Goal: Task Accomplishment & Management: Manage account settings

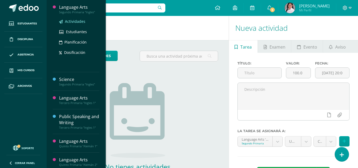
click at [74, 20] on span "Actividades" at bounding box center [75, 21] width 20 height 5
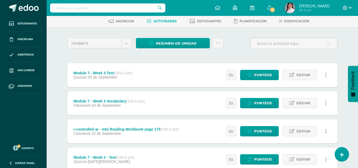
scroll to position [26, 0]
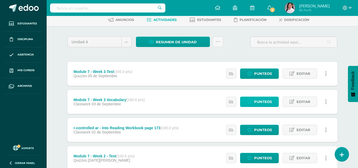
click at [254, 101] on span "Punteos" at bounding box center [263, 102] width 18 height 10
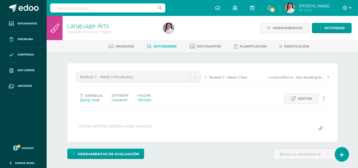
click at [157, 47] on span "Actividades" at bounding box center [164, 46] width 23 height 4
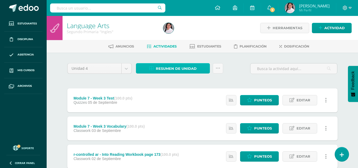
click at [169, 68] on span "Resumen de unidad" at bounding box center [176, 69] width 41 height 10
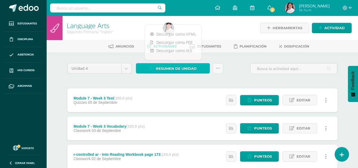
click at [169, 68] on span "Resumen de unidad" at bounding box center [176, 69] width 41 height 10
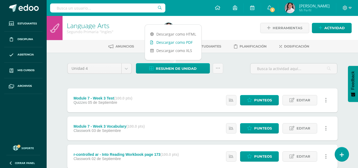
click at [180, 43] on link "Descargar como PDF" at bounding box center [173, 42] width 56 height 8
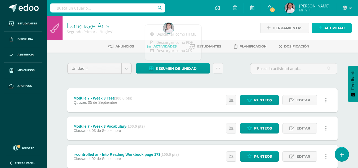
click at [326, 27] on span "Actividad" at bounding box center [334, 28] width 20 height 10
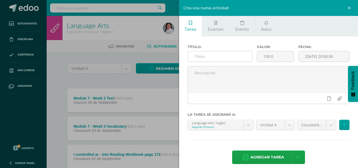
click at [236, 59] on input "text" at bounding box center [220, 56] width 64 height 10
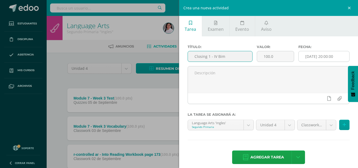
type input "Closing 1 - IV Bim"
click at [310, 57] on input "[DATE] 20:00:00" at bounding box center [323, 56] width 51 height 10
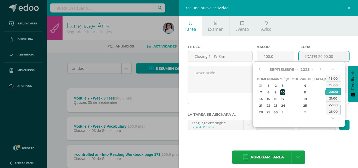
click at [285, 93] on div "10" at bounding box center [282, 92] width 5 height 6
click at [331, 70] on button "button" at bounding box center [332, 70] width 5 height 8
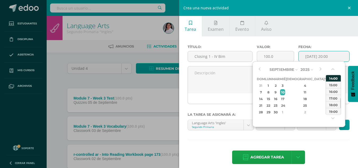
click at [331, 78] on div "14:00" at bounding box center [333, 78] width 15 height 7
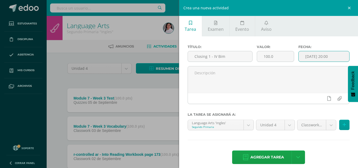
type input "2025-09-10 14:00"
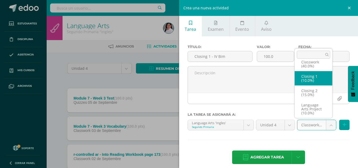
select select "234075"
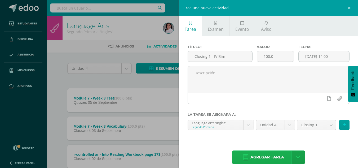
click at [257, 156] on span "Agregar tarea" at bounding box center [267, 156] width 34 height 13
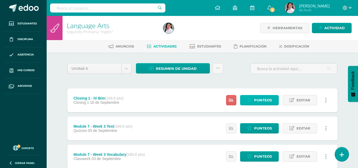
click at [270, 101] on span "Punteos" at bounding box center [263, 100] width 18 height 10
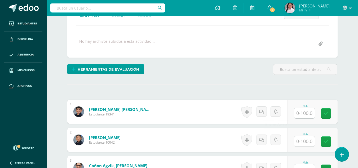
scroll to position [85, 0]
click at [301, 112] on input "text" at bounding box center [304, 112] width 21 height 10
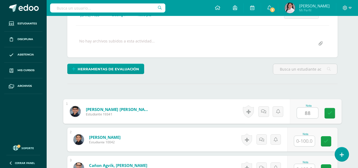
type input "88"
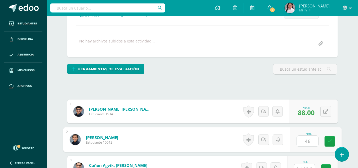
type input "46"
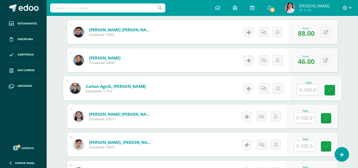
scroll to position [164, 0]
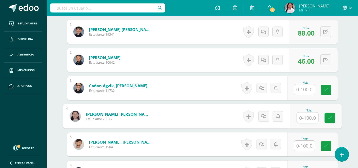
click at [304, 117] on input "text" at bounding box center [307, 117] width 21 height 11
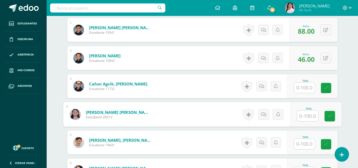
scroll to position [166, 0]
type input "81"
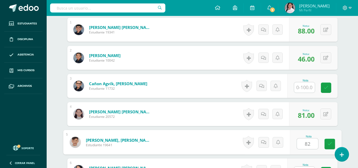
type input "82"
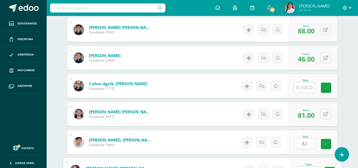
scroll to position [175, 0]
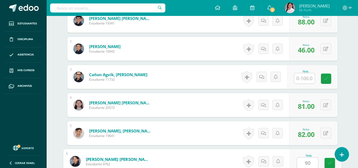
type input "90"
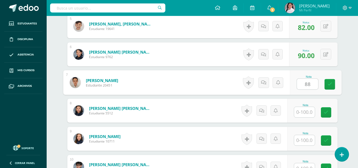
type input "88"
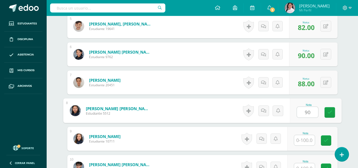
type input "90"
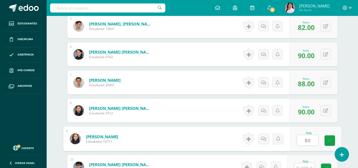
type input "80"
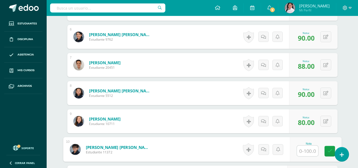
scroll to position [300, 0]
type input "97"
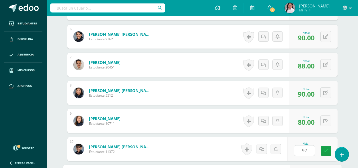
scroll to position [394, 0]
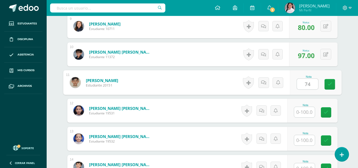
type input "74"
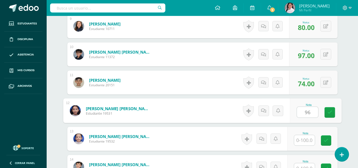
type input "96"
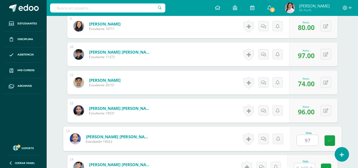
type input "97"
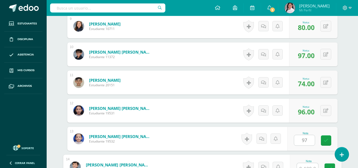
scroll to position [400, 0]
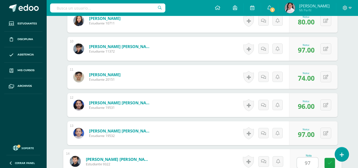
type input "97"
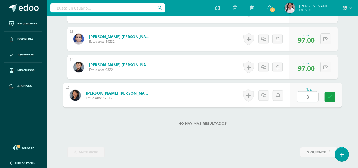
type input "81"
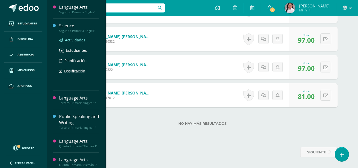
click at [80, 39] on span "Actividades" at bounding box center [75, 39] width 20 height 5
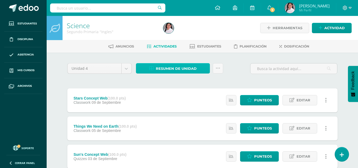
click at [165, 67] on span "Resumen de unidad" at bounding box center [176, 69] width 41 height 10
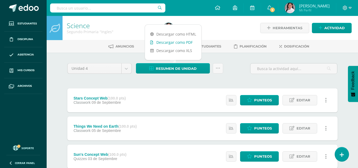
click at [170, 44] on link "Descargar como PDF" at bounding box center [173, 42] width 56 height 8
click at [322, 27] on link "Actividad" at bounding box center [332, 28] width 40 height 10
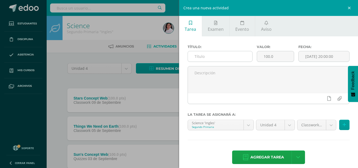
click at [221, 57] on input "text" at bounding box center [220, 56] width 64 height 10
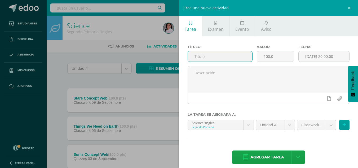
click at [223, 54] on input "text" at bounding box center [220, 56] width 64 height 10
type input "Closing 1 - IV Bim"
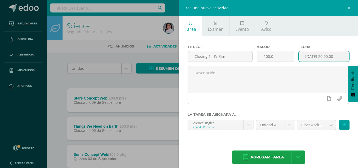
click at [308, 55] on input "[DATE] 20:00:00" at bounding box center [323, 56] width 51 height 10
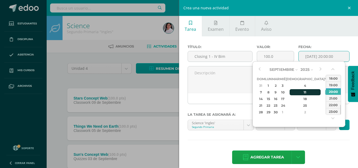
click at [298, 92] on div "11" at bounding box center [304, 92] width 31 height 6
click at [333, 69] on button "button" at bounding box center [332, 70] width 5 height 8
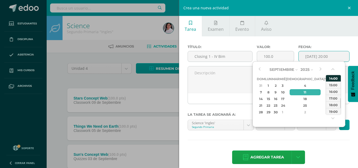
click at [333, 78] on div "14:00" at bounding box center [333, 78] width 15 height 7
type input "2025-09-11 14:00"
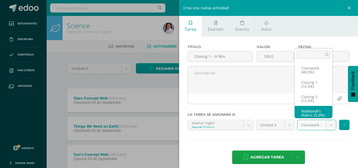
scroll to position [6, 0]
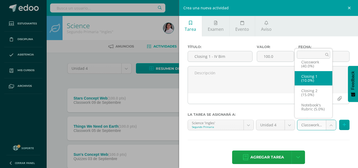
select select "235006"
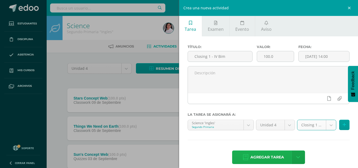
click at [274, 157] on span "Agregar tarea" at bounding box center [267, 156] width 34 height 13
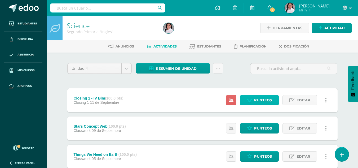
click at [256, 101] on span "Punteos" at bounding box center [263, 100] width 18 height 10
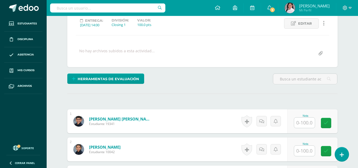
scroll to position [75, 0]
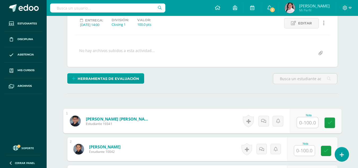
click at [303, 124] on input "text" at bounding box center [307, 122] width 21 height 11
type input "98"
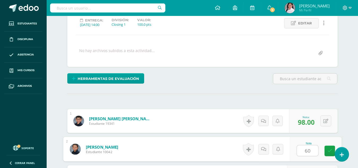
type input "60"
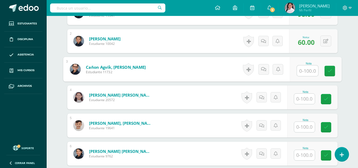
scroll to position [188, 0]
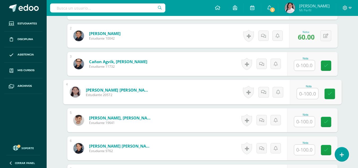
click at [308, 92] on input "text" at bounding box center [307, 93] width 21 height 11
type input "88"
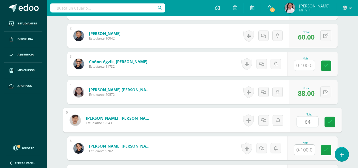
type input "64"
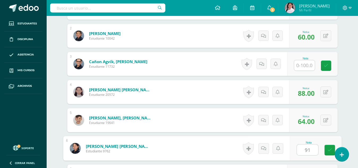
type input "91"
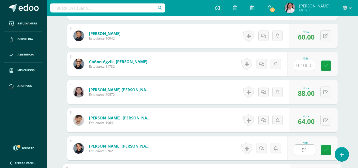
scroll to position [282, 0]
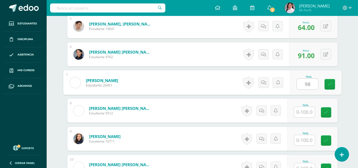
type input "98"
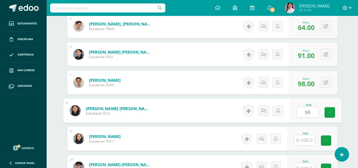
type input "98"
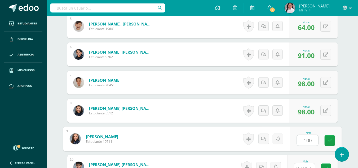
type input "100"
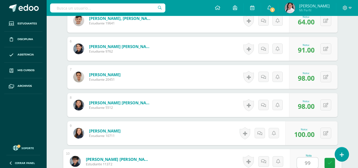
type input "99"
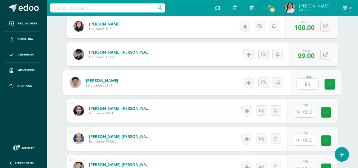
type input "83"
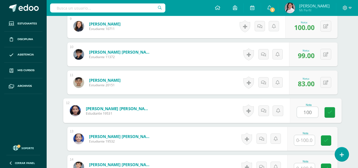
type input "100"
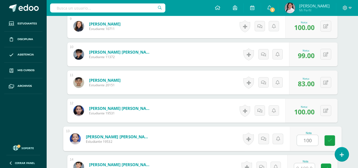
type input "100"
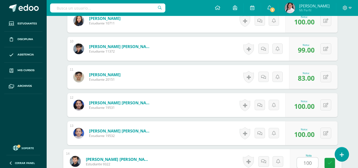
type input "100"
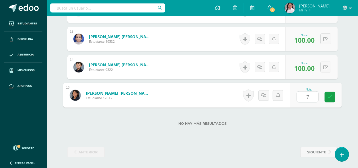
type input "74"
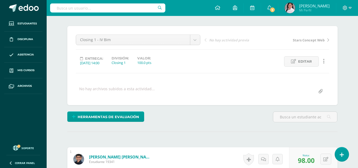
scroll to position [0, 0]
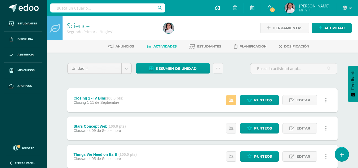
click at [220, 8] on icon at bounding box center [217, 7] width 5 height 5
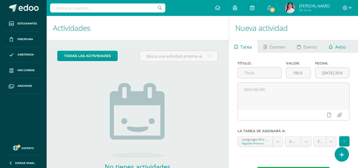
click at [333, 49] on link "Aviso" at bounding box center [337, 46] width 28 height 13
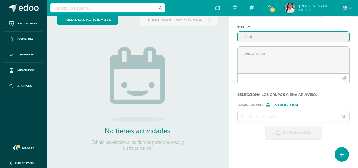
click at [257, 37] on input "Titulo :" at bounding box center [292, 37] width 111 height 10
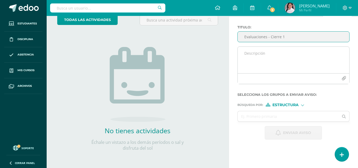
type input "Evaluaciones - Cierre 1"
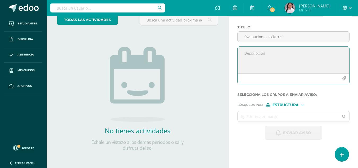
click at [256, 50] on textarea at bounding box center [292, 60] width 111 height 26
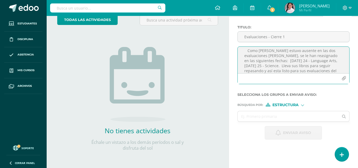
scroll to position [18, 0]
type textarea "Buen día: Como Camilo estuvo ausente en las dos evaluaciones de inglés, se le h…"
click at [302, 106] on div at bounding box center [302, 104] width 3 height 3
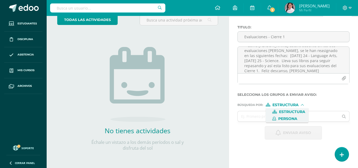
click at [291, 118] on span "Persona" at bounding box center [287, 118] width 19 height 3
click at [274, 118] on input "text" at bounding box center [287, 116] width 101 height 10
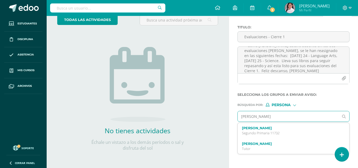
type input "Camilo Cañon"
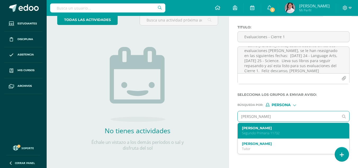
click at [295, 129] on label "Camilo Ignacio Cañon Agvik" at bounding box center [291, 128] width 99 height 4
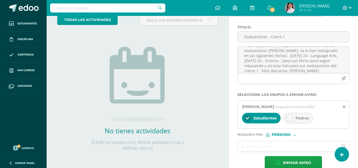
click at [292, 118] on div at bounding box center [288, 117] width 7 height 7
click at [267, 146] on input "text" at bounding box center [287, 146] width 101 height 10
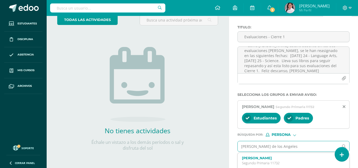
type input "Maria de los Angeles"
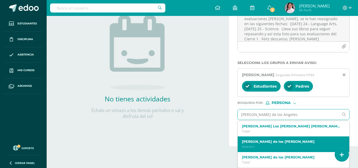
click at [281, 145] on p "Maestro" at bounding box center [291, 146] width 99 height 5
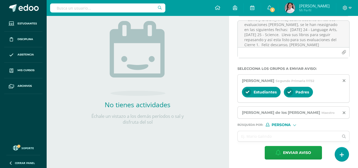
scroll to position [62, 0]
click at [273, 135] on input "text" at bounding box center [287, 136] width 101 height 10
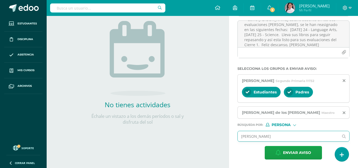
type input "mayra Euge"
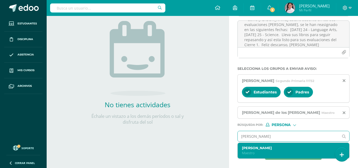
click at [269, 148] on label "Mayra Eugenia Guzmán de Castro" at bounding box center [291, 148] width 99 height 4
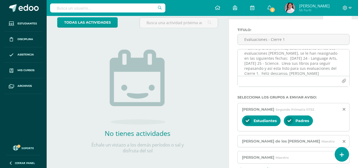
scroll to position [0, 0]
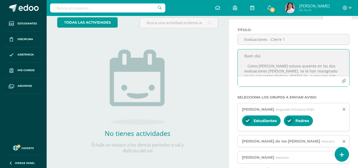
click at [275, 58] on textarea "Buen día: Como Camilo estuvo ausente en las dos evaluaciones de inglés, se le h…" at bounding box center [292, 62] width 111 height 26
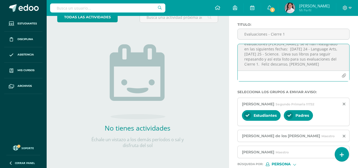
scroll to position [78, 0]
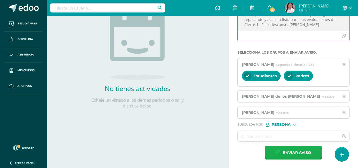
type textarea "Buen día: Como Camilo estuvo ausente en las dos evaluaciones de inglés, se le h…"
click at [286, 154] on span "Enviar aviso" at bounding box center [297, 152] width 28 height 13
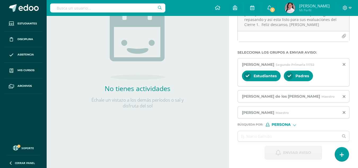
scroll to position [36, 0]
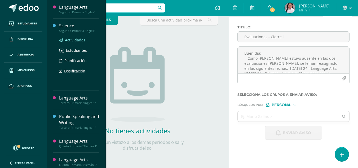
click at [72, 40] on span "Actividades" at bounding box center [75, 39] width 20 height 5
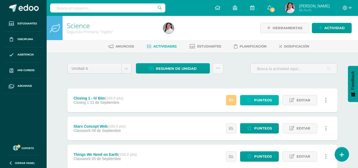
click at [249, 98] on icon at bounding box center [249, 100] width 5 height 5
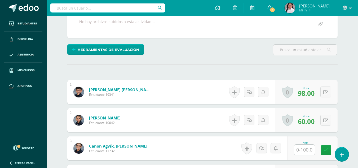
scroll to position [104, 0]
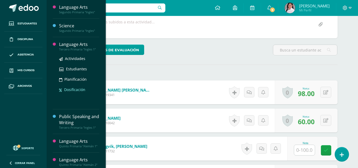
click at [76, 90] on span "Dosificación" at bounding box center [74, 89] width 21 height 5
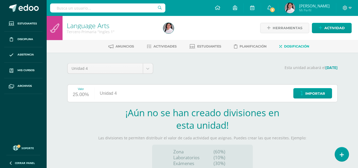
scroll to position [57, 0]
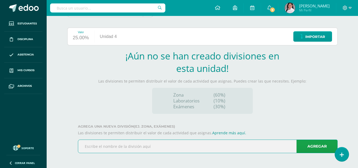
click at [98, 151] on input "text" at bounding box center [207, 146] width 259 height 13
click at [86, 146] on input "classwork" at bounding box center [207, 146] width 259 height 13
type input "Classwork"
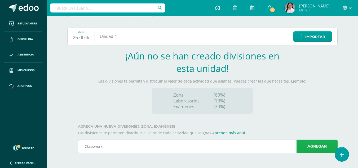
click at [303, 145] on link "Agregar" at bounding box center [316, 146] width 41 height 14
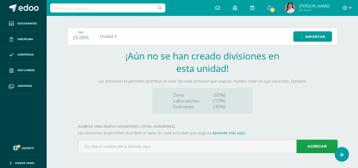
scroll to position [4, 0]
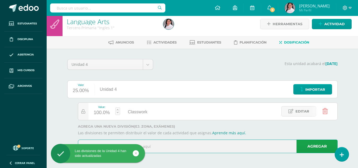
click at [155, 146] on input "text" at bounding box center [207, 146] width 259 height 13
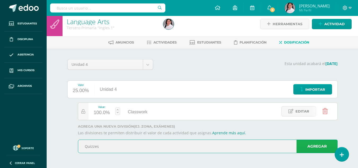
type input "Quizzes"
click at [315, 143] on link "Agregar" at bounding box center [316, 146] width 41 height 14
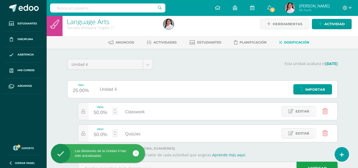
scroll to position [26, 0]
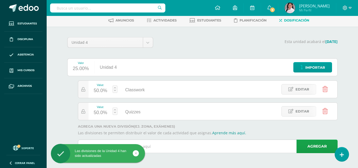
click at [164, 151] on input "text" at bounding box center [207, 146] width 259 height 13
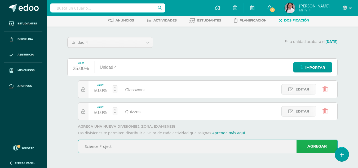
type input "Science Project"
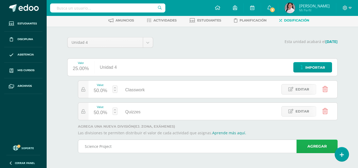
click at [312, 144] on link "Agregar" at bounding box center [316, 146] width 41 height 14
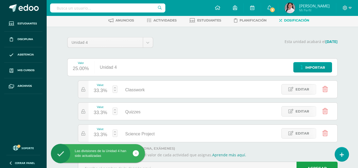
scroll to position [48, 0]
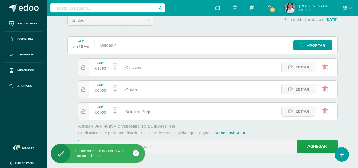
click at [157, 146] on input "text" at bounding box center [207, 146] width 259 height 13
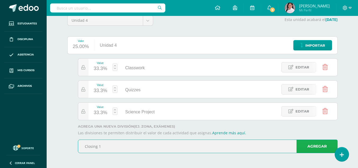
type input "Closing 1"
click at [318, 146] on link "Agregar" at bounding box center [316, 146] width 41 height 14
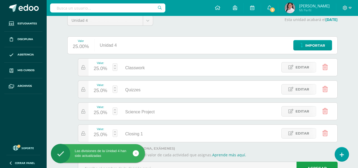
scroll to position [70, 0]
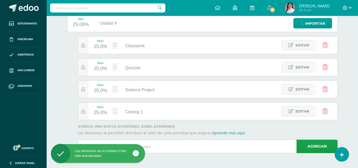
click at [175, 143] on input "text" at bounding box center [207, 146] width 259 height 13
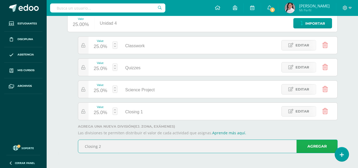
type input "Closing 2"
click at [312, 143] on link "Agregar" at bounding box center [316, 146] width 41 height 14
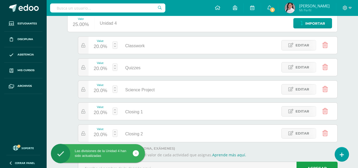
scroll to position [92, 0]
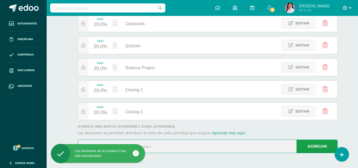
click at [161, 146] on input "text" at bounding box center [207, 146] width 259 height 13
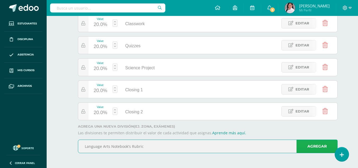
type input "Language Arts Notebook's Rubric"
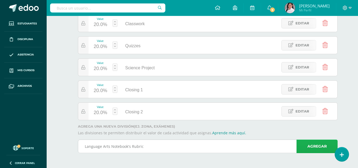
click at [314, 147] on link "Agregar" at bounding box center [316, 146] width 41 height 14
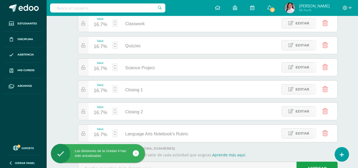
scroll to position [84, 0]
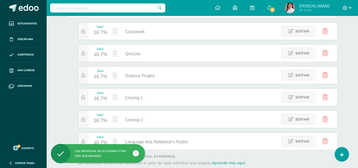
click at [115, 33] on link at bounding box center [115, 30] width 5 height 7
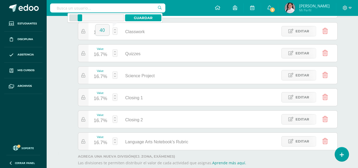
click at [142, 17] on link "Guardar" at bounding box center [143, 17] width 36 height 7
type input "16.69"
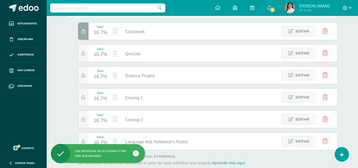
click at [115, 32] on link at bounding box center [115, 30] width 5 height 7
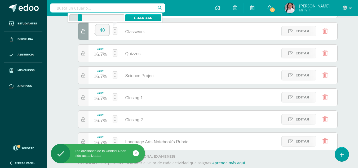
click at [132, 19] on link "Guardar" at bounding box center [143, 17] width 36 height 7
type input "40"
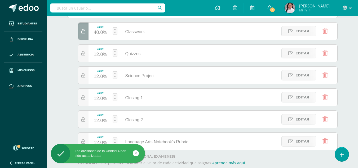
click at [101, 53] on div "12.0%" at bounding box center [101, 54] width 14 height 8
click at [142, 38] on link "Guardar" at bounding box center [143, 39] width 36 height 7
type input "20"
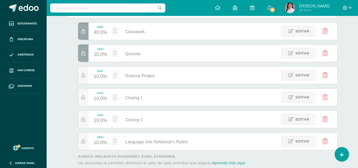
click at [115, 119] on link at bounding box center [115, 118] width 5 height 7
click at [145, 105] on link "Guardar" at bounding box center [143, 105] width 36 height 7
type input "10"
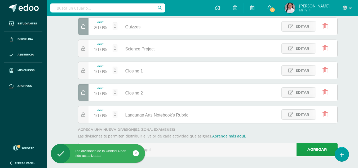
scroll to position [113, 0]
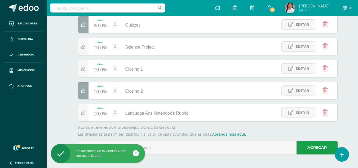
click at [114, 91] on link at bounding box center [115, 90] width 5 height 7
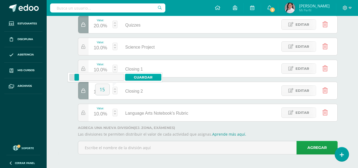
click at [138, 76] on link "Guardar" at bounding box center [143, 77] width 36 height 7
type input "15"
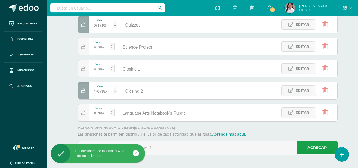
click at [111, 113] on link at bounding box center [112, 112] width 5 height 7
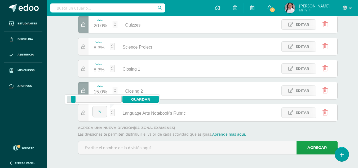
click at [140, 98] on link "Guardar" at bounding box center [140, 99] width 36 height 7
type input "5"
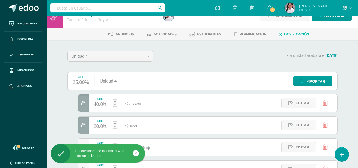
scroll to position [0, 0]
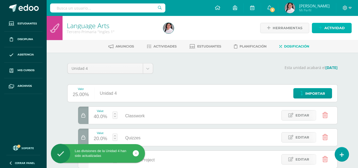
click at [339, 28] on span "Actividad" at bounding box center [334, 28] width 20 height 10
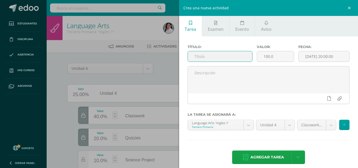
click at [201, 57] on input "text" at bounding box center [220, 56] width 64 height 10
type input "Module 6 - Week 3 Vocabulary"
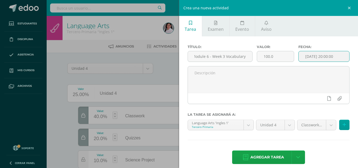
scroll to position [0, 0]
click at [321, 54] on input "[DATE] 20:00:00" at bounding box center [323, 56] width 51 height 10
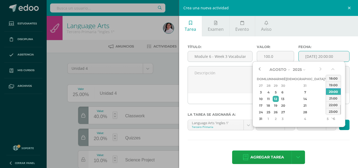
click at [258, 70] on button "button" at bounding box center [259, 69] width 5 height 8
click at [279, 97] on div "12" at bounding box center [275, 99] width 6 height 6
click at [333, 66] on button "button" at bounding box center [332, 70] width 5 height 8
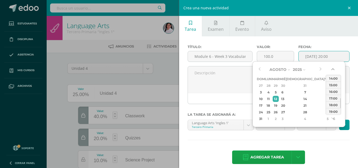
click at [333, 66] on button "button" at bounding box center [332, 70] width 5 height 8
click at [332, 80] on div "14:00" at bounding box center [333, 78] width 15 height 7
type input "2025-08-12 14:00"
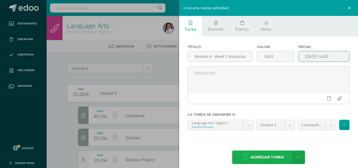
click at [258, 157] on span "Agregar tarea" at bounding box center [267, 156] width 34 height 13
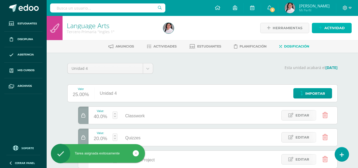
click at [321, 31] on link "Actividad" at bounding box center [332, 28] width 40 height 10
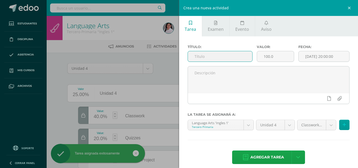
click at [203, 56] on input "text" at bounding box center [220, 56] width 64 height 10
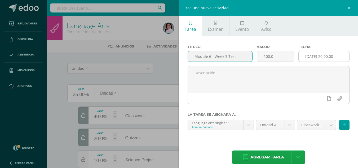
type input "Module 6 - Week 3 Test"
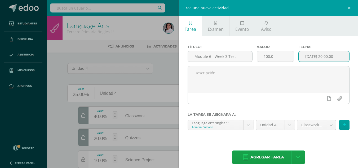
click at [307, 58] on input "[DATE] 20:00:00" at bounding box center [323, 56] width 51 height 10
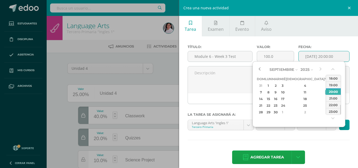
click at [262, 69] on button "button" at bounding box center [259, 69] width 5 height 8
click at [297, 97] on div "14" at bounding box center [304, 99] width 31 height 6
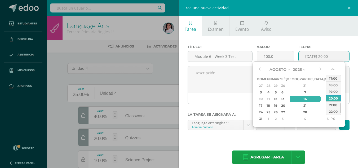
click at [332, 69] on button "button" at bounding box center [332, 70] width 5 height 8
click at [332, 78] on div "14:00" at bounding box center [333, 78] width 15 height 7
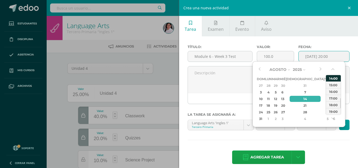
type input "[DATE] 14:00"
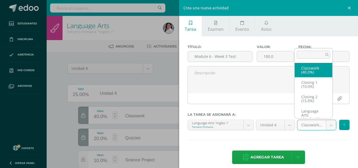
click at [323, 128] on body "Tarea asignada exitosamente Estudiantes Disciplina Asistencia Mis cursos Archiv…" at bounding box center [179, 140] width 358 height 281
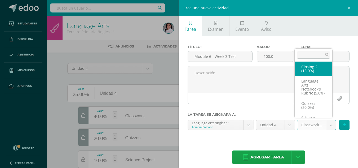
scroll to position [43, 0]
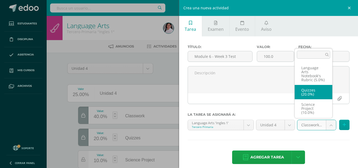
select select "235480"
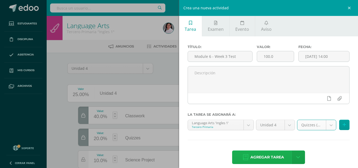
click at [263, 155] on span "Agregar tarea" at bounding box center [267, 156] width 34 height 13
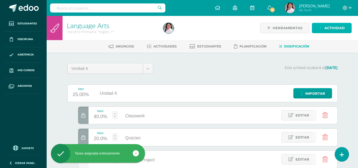
click at [325, 28] on span "Actividad" at bounding box center [334, 28] width 20 height 10
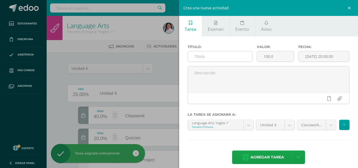
click at [226, 56] on input "text" at bounding box center [220, 56] width 64 height 10
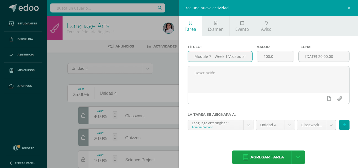
scroll to position [0, 2]
type input "Module 7 - Week 1 Vocabulary"
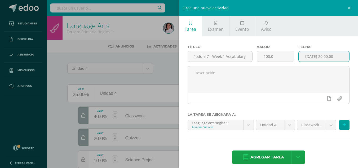
scroll to position [0, 0]
click at [303, 57] on input "[DATE] 20:00:00" at bounding box center [323, 56] width 51 height 10
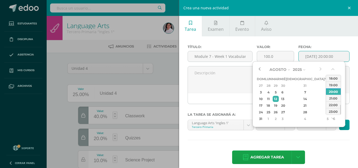
click at [258, 68] on button "button" at bounding box center [259, 69] width 5 height 8
click at [285, 105] on div "20" at bounding box center [282, 105] width 5 height 6
click at [332, 68] on button "button" at bounding box center [332, 70] width 5 height 8
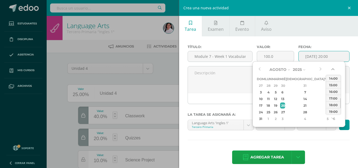
click at [332, 68] on button "button" at bounding box center [332, 70] width 5 height 8
click at [332, 77] on div "14:00" at bounding box center [333, 78] width 15 height 7
type input "2025-08-20 14:00"
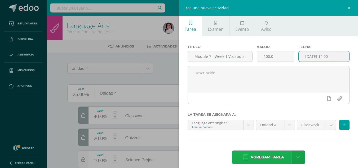
click at [259, 157] on span "Agregar tarea" at bounding box center [267, 156] width 34 height 13
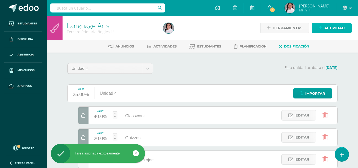
drag, startPoint x: 328, startPoint y: 27, endPoint x: 320, endPoint y: 30, distance: 8.7
click at [328, 27] on span "Actividad" at bounding box center [334, 28] width 20 height 10
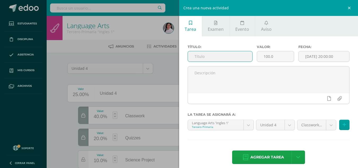
click at [212, 59] on input "text" at bounding box center [220, 56] width 64 height 10
type input "Module 7 - Week 1 Test"
click at [313, 56] on input "[DATE] 20:00:00" at bounding box center [323, 56] width 51 height 10
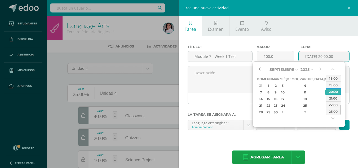
click at [259, 69] on button "button" at bounding box center [259, 69] width 5 height 8
click at [279, 111] on div "26" at bounding box center [275, 112] width 6 height 6
click at [333, 68] on button "button" at bounding box center [332, 70] width 5 height 8
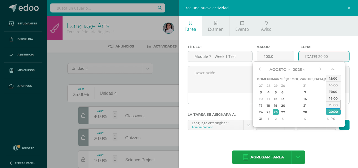
click at [333, 68] on button "button" at bounding box center [332, 70] width 5 height 8
click at [332, 78] on div "14:00" at bounding box center [333, 78] width 15 height 7
type input "2025-08-26 14:00"
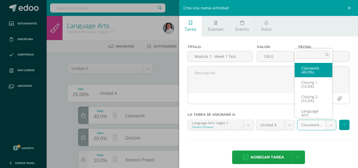
click at [327, 125] on body "Tarea asignada exitosamente Estudiantes Disciplina Asistencia Mis cursos Archiv…" at bounding box center [179, 140] width 358 height 281
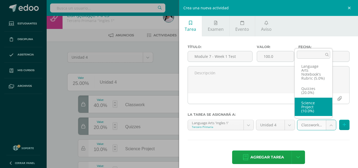
scroll to position [11, 0]
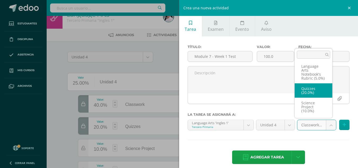
select select "235480"
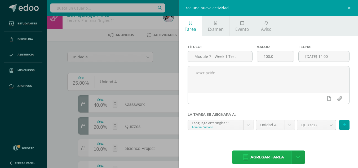
click at [266, 155] on span "Agregar tarea" at bounding box center [267, 156] width 34 height 13
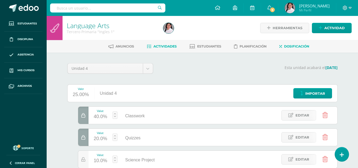
click at [170, 46] on span "Actividades" at bounding box center [164, 46] width 23 height 4
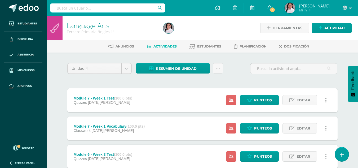
scroll to position [64, 0]
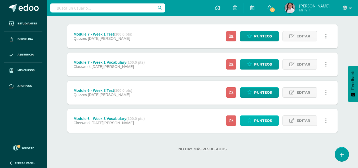
click at [250, 117] on link "Punteos" at bounding box center [259, 120] width 39 height 10
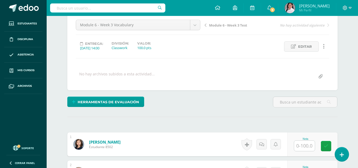
scroll to position [52, 0]
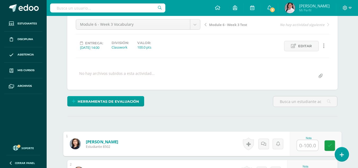
click at [306, 142] on input "text" at bounding box center [307, 145] width 21 height 11
type input "82"
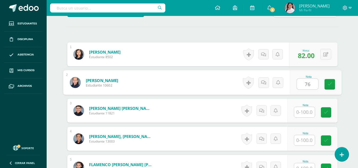
type input "76"
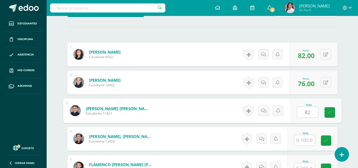
type input "82"
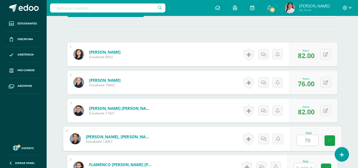
type input "70"
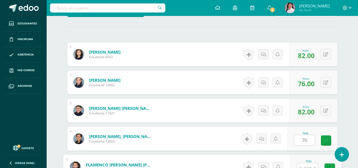
scroll to position [147, 0]
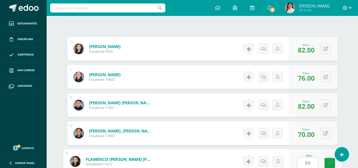
type input "99"
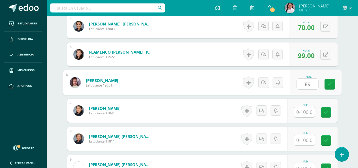
type input "89"
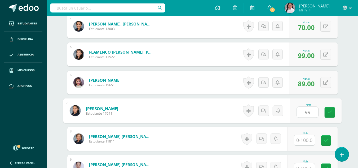
type input "99"
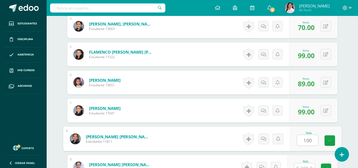
type input "100"
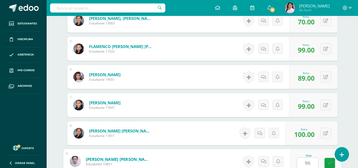
type input "96"
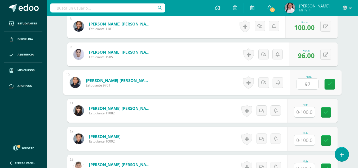
type input "97"
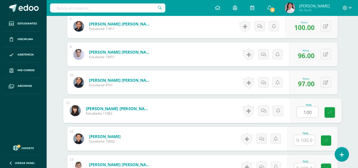
type input "100"
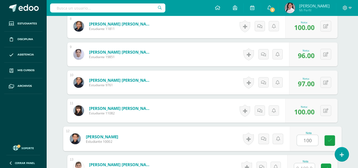
type input "100"
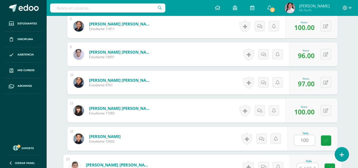
scroll to position [372, 0]
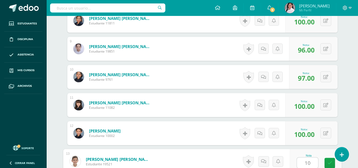
type input "100"
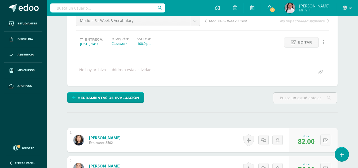
scroll to position [0, 0]
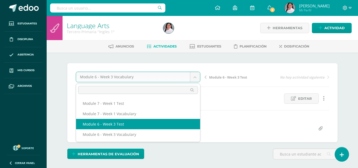
select select "/dashboard/teacher/grade-activity/235486/"
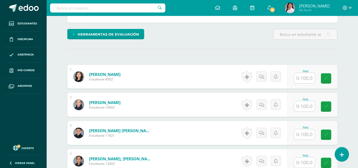
scroll to position [120, 0]
click at [308, 78] on input "text" at bounding box center [304, 78] width 21 height 10
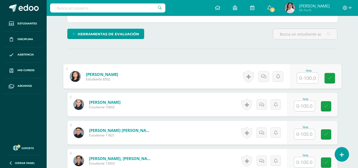
scroll to position [120, 0]
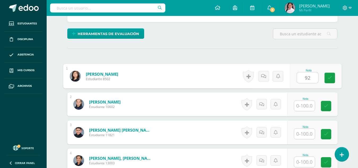
type input "92"
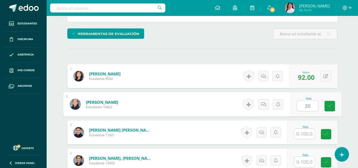
type input "30"
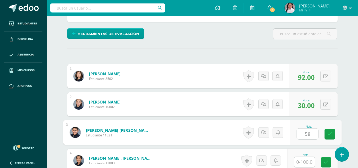
type input "58"
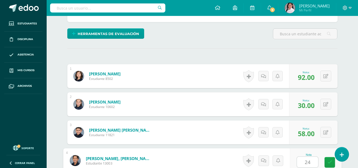
type input "24"
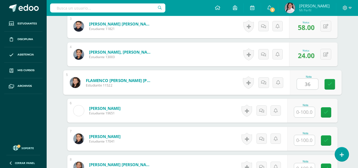
type input "36"
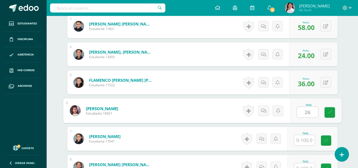
type input "26"
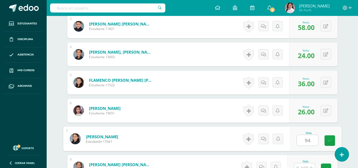
type input "94"
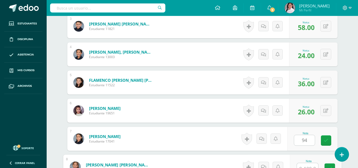
scroll to position [231, 0]
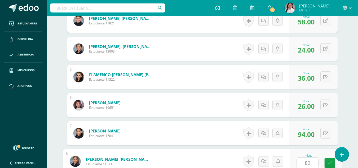
type input "82"
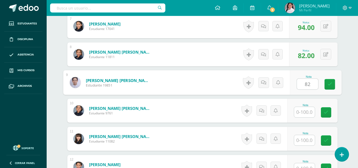
type input "82"
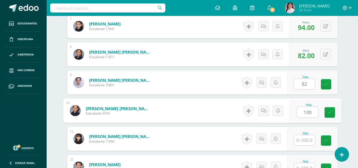
type input "100"
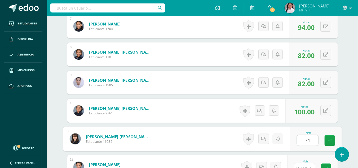
type input "71"
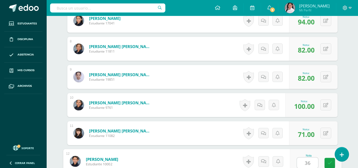
type input "36"
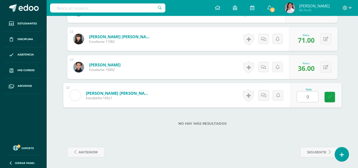
type input "94"
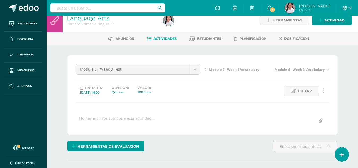
scroll to position [0, 0]
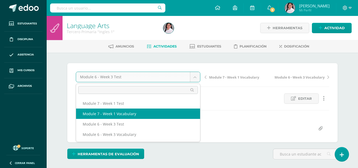
select select "/dashboard/teacher/grade-activity/235487/"
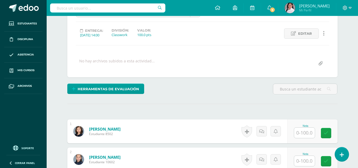
scroll to position [88, 0]
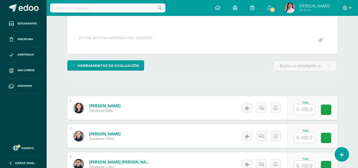
click at [302, 110] on input "text" at bounding box center [304, 109] width 21 height 10
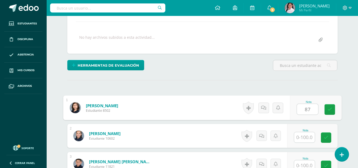
scroll to position [89, 0]
type input "87"
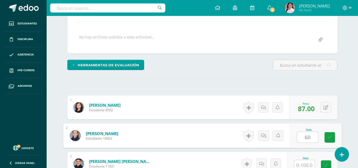
type input "60"
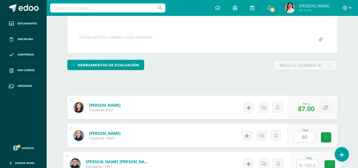
scroll to position [91, 0]
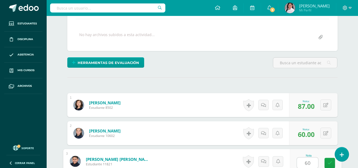
type input "60"
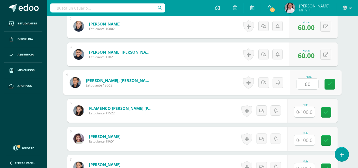
type input "60"
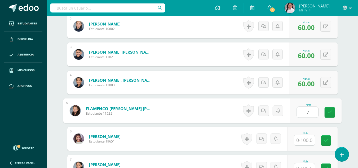
type input "7"
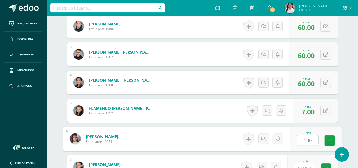
type input "100"
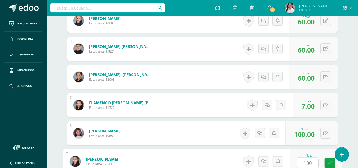
type input "100"
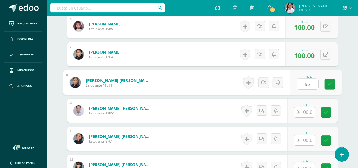
type input "92"
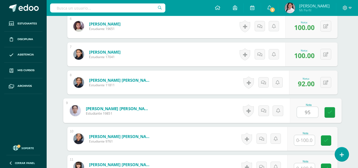
type input "95"
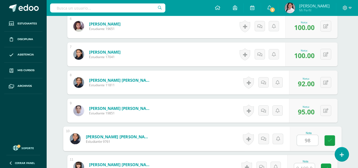
type input "98"
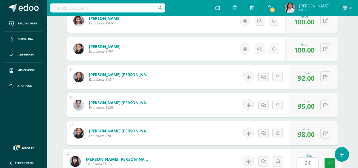
type input "94"
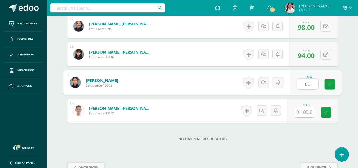
type input "60"
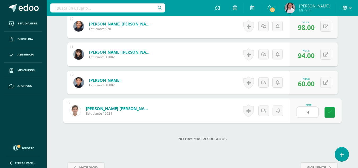
type input "95"
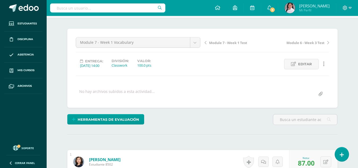
scroll to position [0, 0]
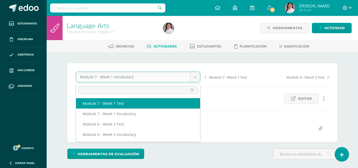
select select "/dashboard/teacher/grade-activity/235488/"
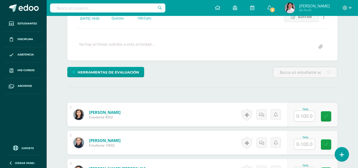
scroll to position [82, 0]
click at [307, 114] on input "text" at bounding box center [304, 115] width 21 height 10
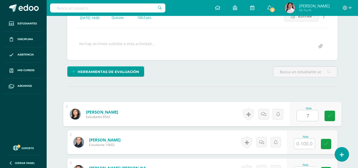
scroll to position [82, 0]
type input "70"
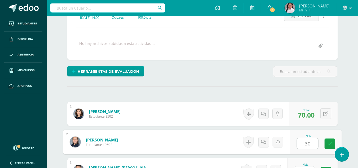
type input "30"
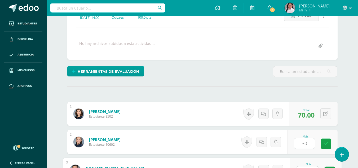
scroll to position [91, 0]
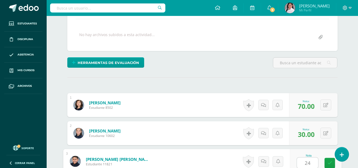
type input "24"
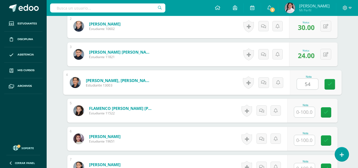
type input "54"
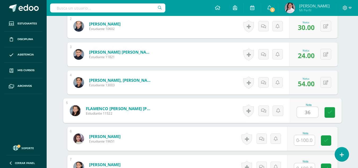
type input "36"
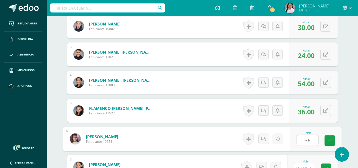
type input "36"
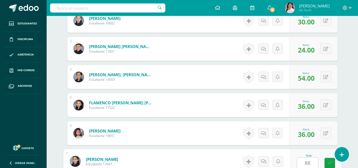
type input "88"
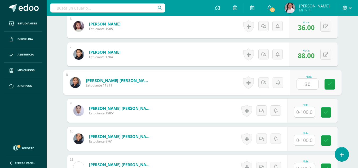
type input "30"
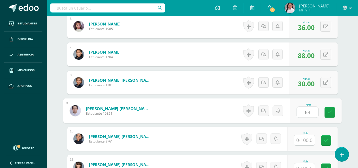
type input "64"
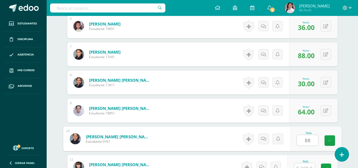
type input "88"
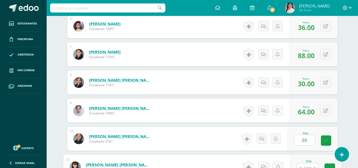
scroll to position [316, 0]
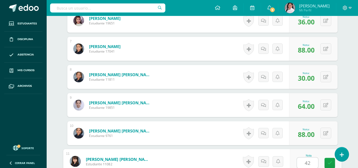
type input "42"
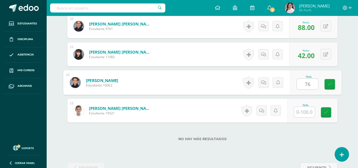
type input "76"
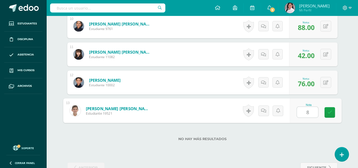
type input "82"
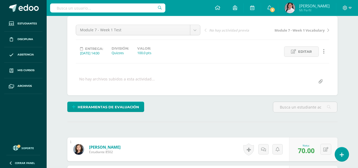
scroll to position [0, 0]
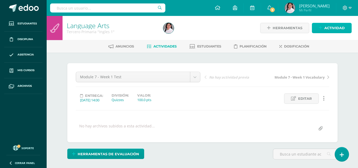
click at [336, 30] on span "Actividad" at bounding box center [334, 28] width 20 height 10
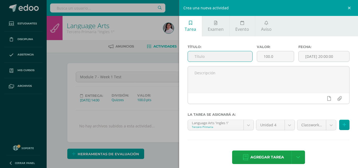
click at [201, 59] on input "text" at bounding box center [220, 56] width 64 height 10
type input "Module 7 - Week 2"
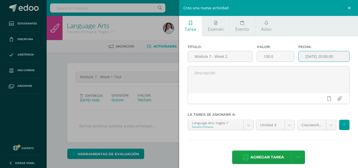
click at [307, 59] on input "[DATE] 20:00:00" at bounding box center [323, 56] width 51 height 10
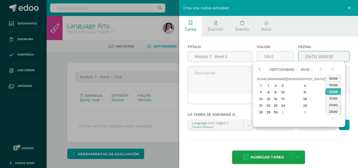
click at [258, 68] on button "button" at bounding box center [259, 69] width 5 height 8
click at [285, 111] on div "27" at bounding box center [282, 112] width 5 height 6
click at [332, 69] on button "button" at bounding box center [332, 70] width 5 height 8
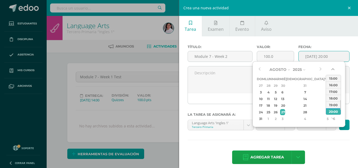
click at [332, 69] on button "button" at bounding box center [332, 70] width 5 height 8
click at [332, 77] on div "14:00" at bounding box center [333, 78] width 15 height 7
type input "2025-08-27 14:00"
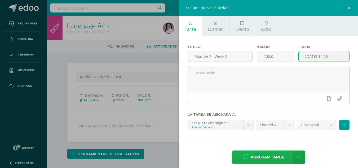
click at [266, 155] on span "Agregar tarea" at bounding box center [267, 156] width 34 height 13
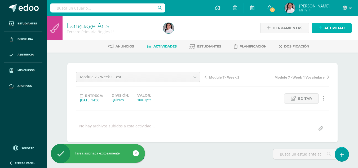
click at [329, 31] on span "Actividad" at bounding box center [334, 28] width 20 height 10
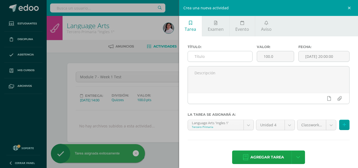
scroll to position [0, 0]
click at [224, 59] on input "text" at bounding box center [220, 56] width 64 height 10
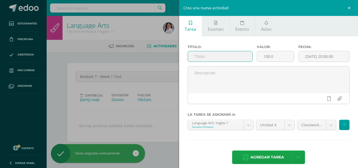
scroll to position [1, 0]
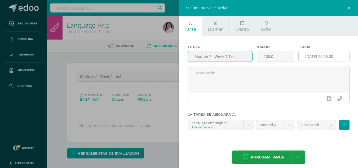
type input "Module 7 - Week 2 Test"
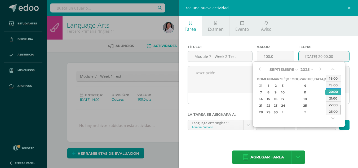
click at [304, 57] on input "[DATE] 20:00:00" at bounding box center [323, 56] width 51 height 10
click at [259, 68] on button "button" at bounding box center [259, 69] width 5 height 8
click at [325, 111] on div "29" at bounding box center [327, 112] width 5 height 6
click at [333, 68] on button "button" at bounding box center [332, 70] width 5 height 8
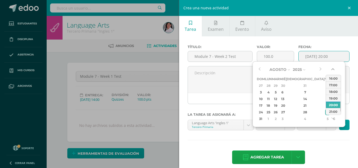
click at [333, 68] on button "button" at bounding box center [332, 70] width 5 height 8
click at [332, 79] on div "14:00" at bounding box center [333, 78] width 15 height 7
type input "2025-08-29 14:00"
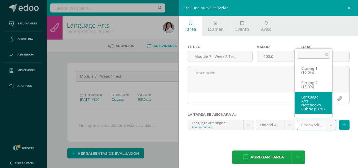
scroll to position [49, 0]
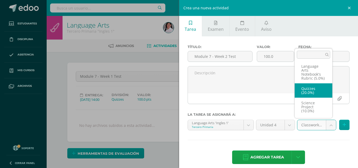
select select "235480"
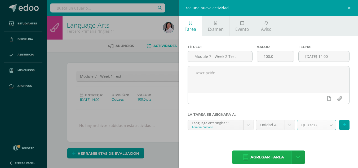
click at [263, 156] on span "Agregar tarea" at bounding box center [267, 156] width 34 height 13
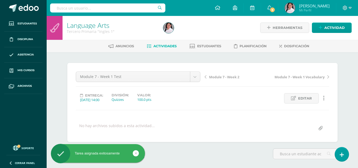
scroll to position [1, 0]
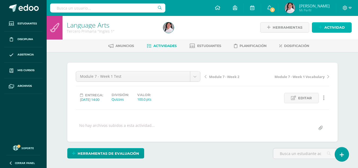
click at [325, 25] on span "Actividad" at bounding box center [334, 28] width 20 height 10
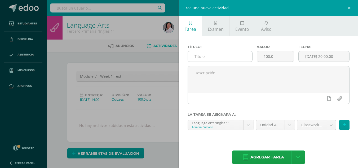
click at [217, 59] on input "text" at bounding box center [220, 56] width 64 height 10
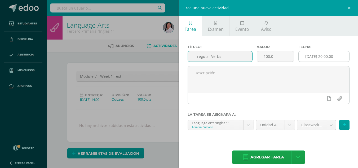
type input "Irregular Verbs"
click at [306, 55] on input "[DATE] 20:00:00" at bounding box center [323, 56] width 51 height 10
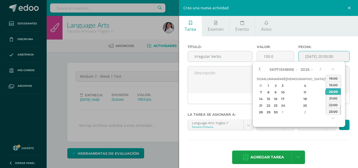
click at [259, 68] on button "button" at bounding box center [259, 69] width 5 height 8
click at [271, 110] on div "25" at bounding box center [268, 112] width 6 height 6
click at [333, 70] on button "button" at bounding box center [332, 70] width 5 height 8
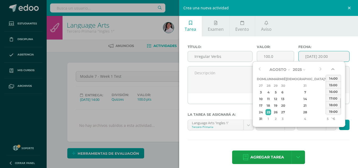
click at [333, 70] on button "button" at bounding box center [332, 70] width 5 height 8
click at [332, 78] on div "14:00" at bounding box center [333, 78] width 15 height 7
type input "[DATE] 14:00"
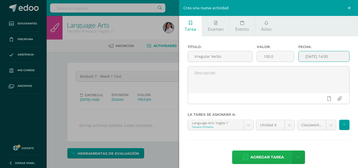
click at [260, 156] on span "Agregar tarea" at bounding box center [267, 156] width 34 height 13
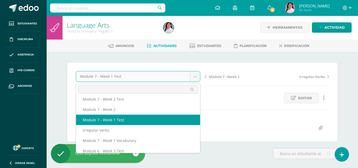
scroll to position [4, 0]
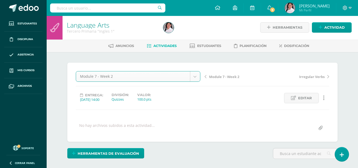
select select "/dashboard/teacher/grade-activity/235489/"
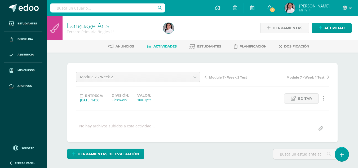
click at [301, 98] on span "Editar" at bounding box center [305, 98] width 14 height 10
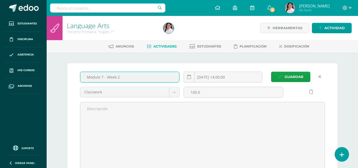
click at [137, 73] on input "Module 7 - Week 2" at bounding box center [129, 77] width 99 height 10
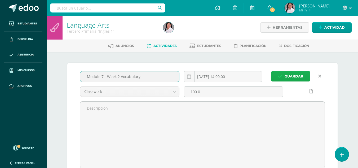
type input "Module 7 - Week 2 Vocabulary"
click at [287, 73] on span "Guardar" at bounding box center [293, 76] width 19 height 10
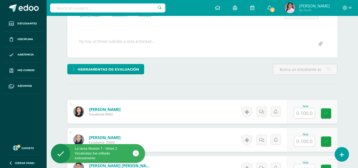
scroll to position [85, 0]
click at [304, 114] on input "text" at bounding box center [304, 112] width 21 height 10
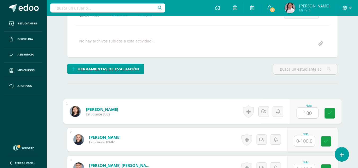
type input "100"
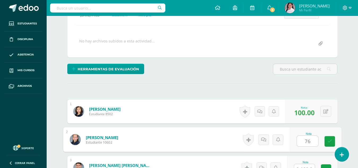
type input "76"
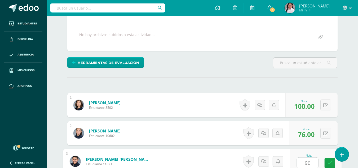
type input "90"
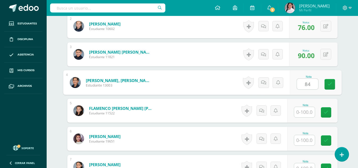
type input "84"
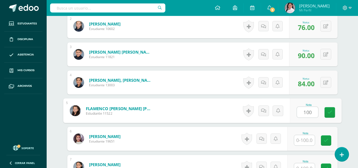
type input "100"
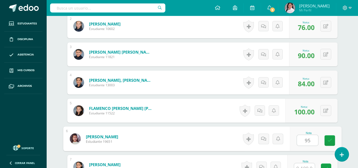
type input "95"
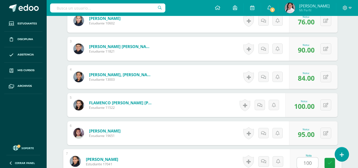
type input "100"
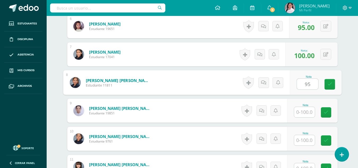
type input "95"
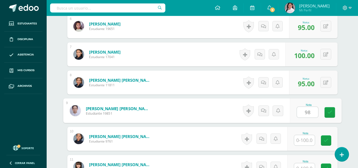
type input "98"
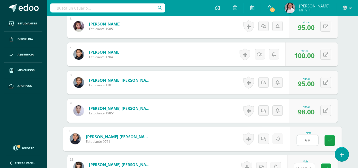
type input "98"
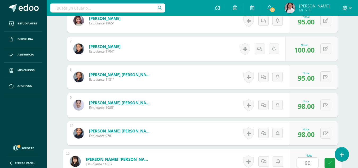
type input "90"
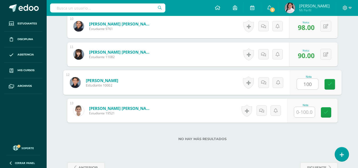
type input "100"
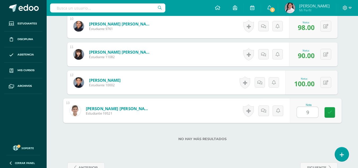
type input "96"
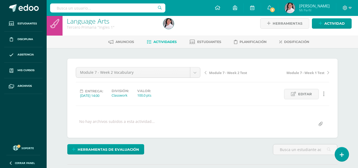
scroll to position [0, 0]
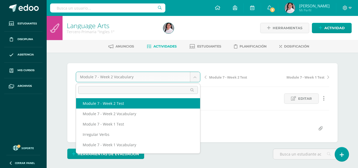
select select "/dashboard/teacher/grade-activity/235490/"
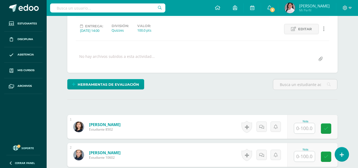
scroll to position [69, 0]
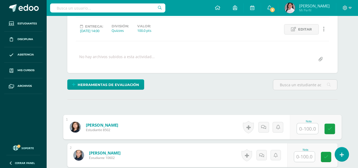
click at [303, 127] on input "text" at bounding box center [307, 128] width 21 height 11
type input "100"
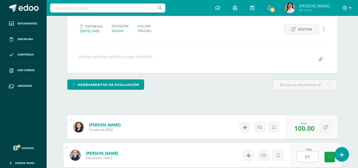
type input "91"
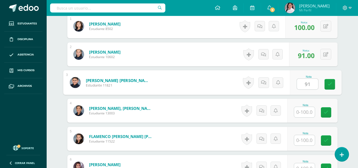
type input "91"
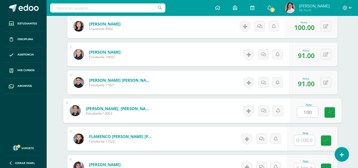
type input "100"
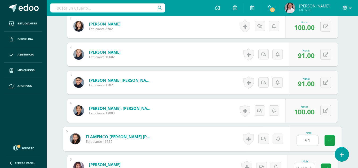
type input "91"
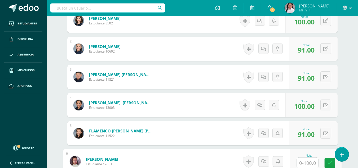
type input "7"
type input "100"
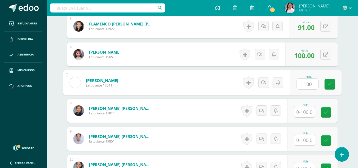
type input "100"
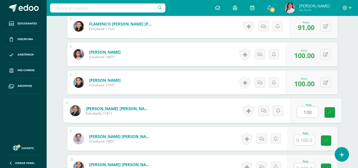
type input "100"
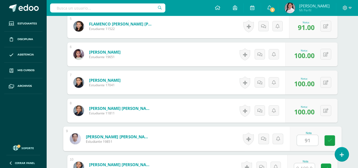
type input "91"
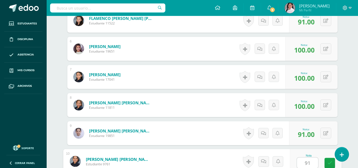
type input "91"
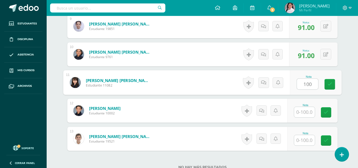
type input "100"
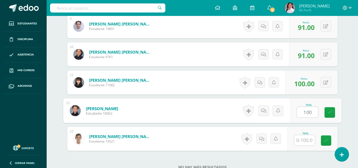
type input "100"
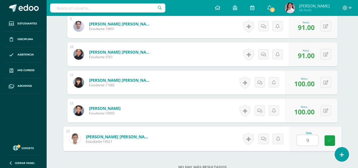
type input "91"
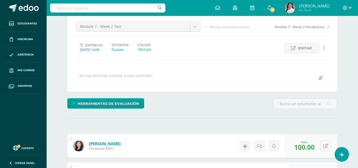
scroll to position [0, 0]
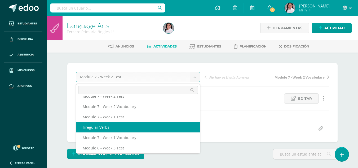
scroll to position [8, 0]
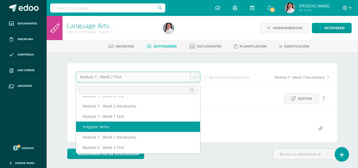
select select "/dashboard/teacher/grade-activity/235491/"
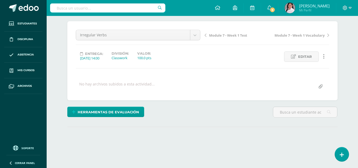
click at [306, 123] on div "¿Estás seguro que quieres eliminar esta actividad? Esto borrará la actividad y …" at bounding box center [202, 89] width 274 height 136
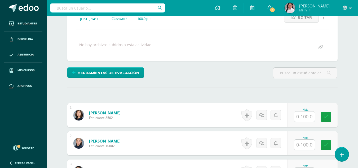
scroll to position [81, 0]
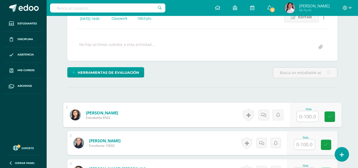
click at [303, 115] on input "text" at bounding box center [307, 116] width 21 height 11
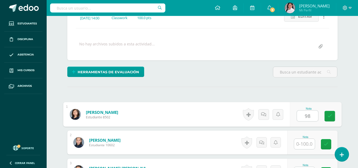
type input "98"
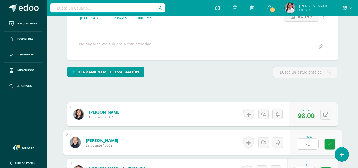
type input "70"
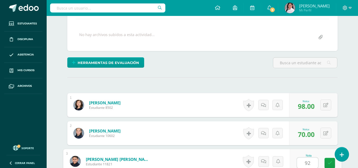
type input "92"
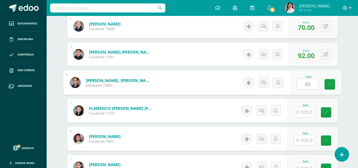
type input "35"
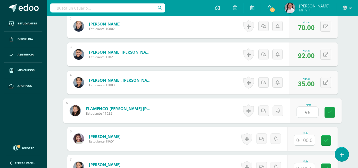
type input "96"
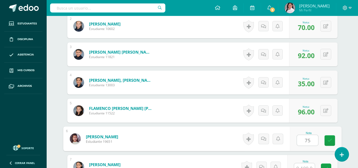
type input "75"
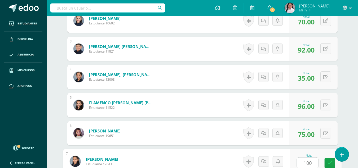
type input "100"
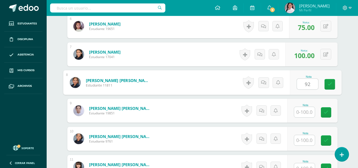
type input "92"
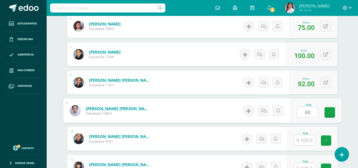
type input "88"
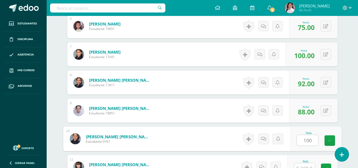
type input "100"
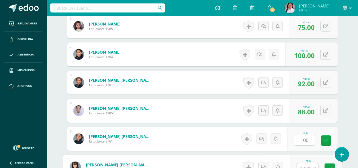
scroll to position [316, 0]
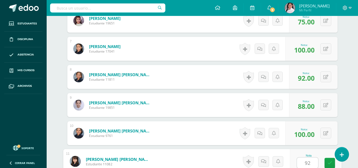
type input "92"
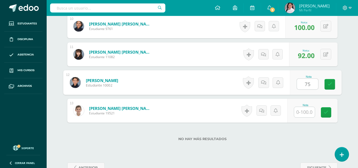
type input "75"
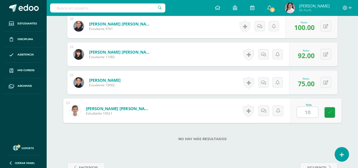
type input "100"
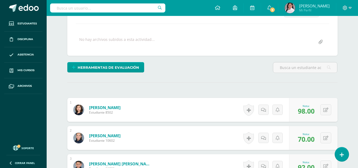
scroll to position [0, 0]
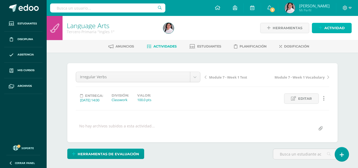
click at [338, 25] on span "Actividad" at bounding box center [334, 28] width 20 height 10
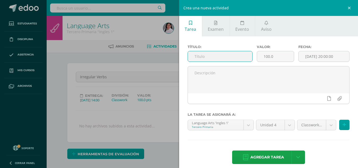
click at [199, 58] on input "text" at bounding box center [220, 56] width 64 height 10
type input "Words with er, ir, ur, or"
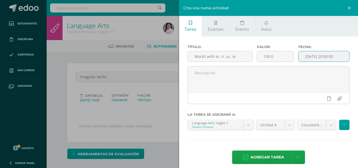
click at [307, 57] on input "[DATE] 20:00:00" at bounding box center [323, 56] width 51 height 10
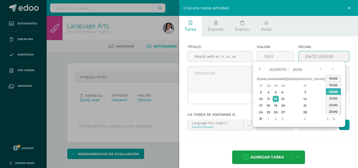
click at [260, 68] on button "button" at bounding box center [259, 69] width 5 height 8
click at [271, 100] on div "11" at bounding box center [268, 99] width 6 height 6
click at [334, 67] on button "button" at bounding box center [332, 70] width 5 height 8
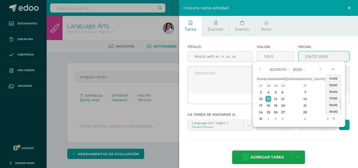
click at [334, 67] on button "button" at bounding box center [332, 70] width 5 height 8
click at [334, 83] on div "14:00" at bounding box center [333, 84] width 15 height 7
type input "2025-08-11 14:00"
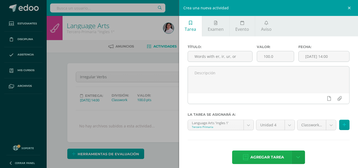
click at [274, 154] on span "Agregar tarea" at bounding box center [267, 156] width 34 height 13
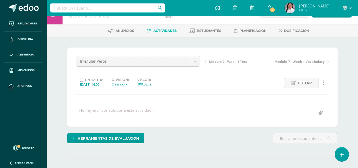
scroll to position [13, 0]
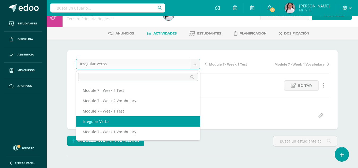
scroll to position [30, 0]
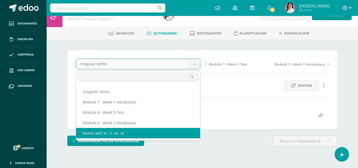
select select "/dashboard/teacher/grade-activity/235492/"
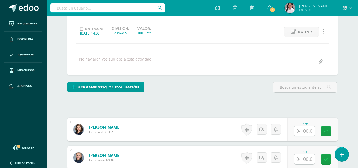
scroll to position [67, 0]
click at [306, 128] on input "text" at bounding box center [304, 130] width 21 height 10
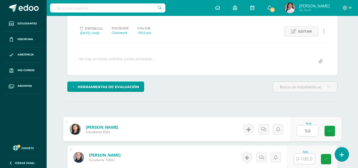
type input "94"
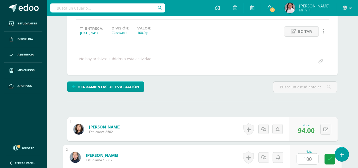
type input "100"
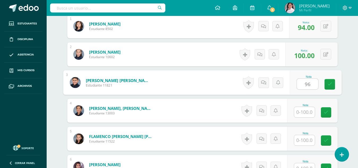
type input "96"
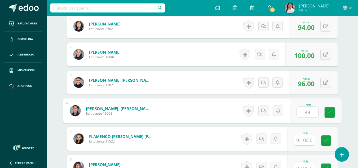
type input "44"
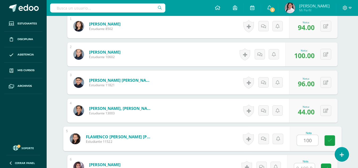
type input "100"
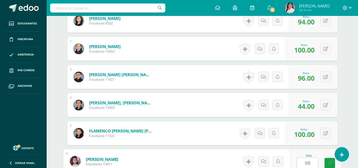
type input "98"
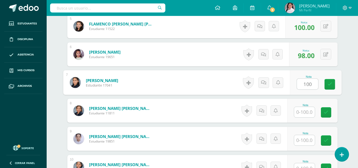
type input "100"
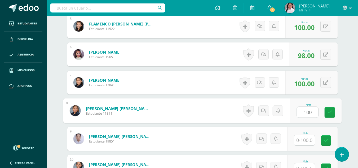
type input "100"
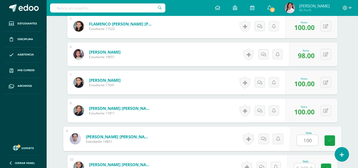
type input "100"
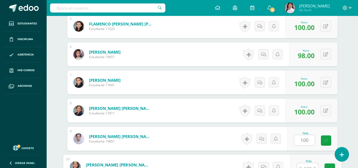
scroll to position [288, 0]
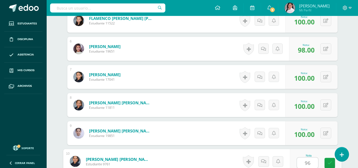
type input "96"
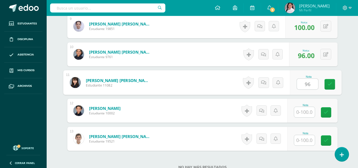
type input "96"
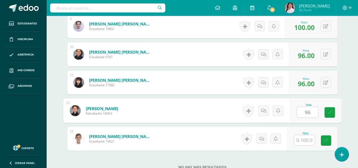
type input "96"
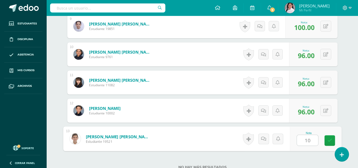
type input "100"
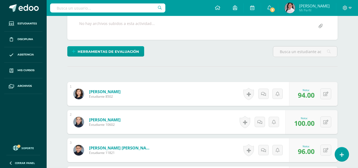
scroll to position [0, 0]
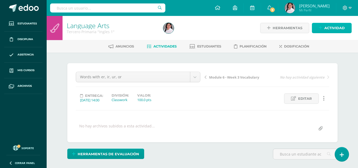
click at [328, 28] on span "Actividad" at bounding box center [334, 28] width 20 height 10
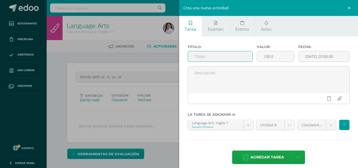
click at [230, 58] on input "text" at bounding box center [220, 56] width 64 height 10
type input "Closing 1"
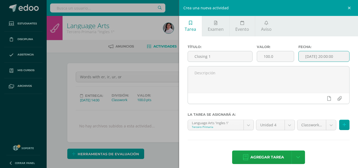
click at [300, 56] on input "[DATE] 20:00:00" at bounding box center [323, 56] width 51 height 10
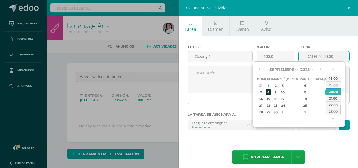
click at [270, 91] on div "8" at bounding box center [268, 92] width 6 height 6
click at [333, 70] on button "button" at bounding box center [332, 70] width 5 height 8
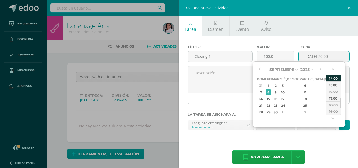
click at [332, 77] on div "14:00" at bounding box center [333, 78] width 15 height 7
type input "2025-09-08 14:00"
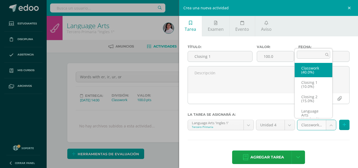
scroll to position [14, 0]
select select "235482"
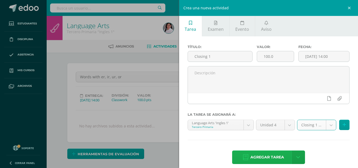
click at [255, 157] on span "Agregar tarea" at bounding box center [267, 156] width 34 height 13
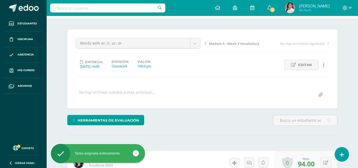
scroll to position [33, 0]
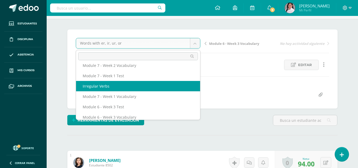
scroll to position [0, 0]
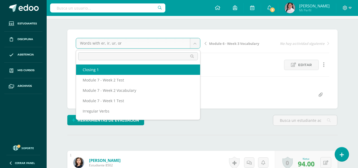
select select "/dashboard/teacher/grade-activity/235493/"
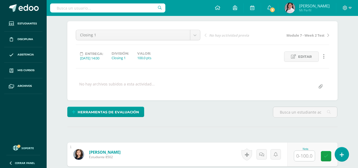
scroll to position [72, 0]
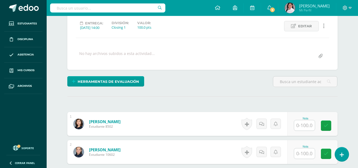
click at [305, 124] on input "text" at bounding box center [304, 125] width 21 height 10
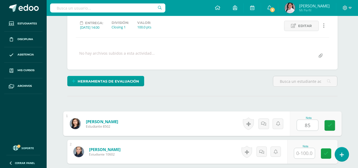
type input "85"
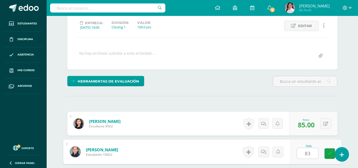
type input "83"
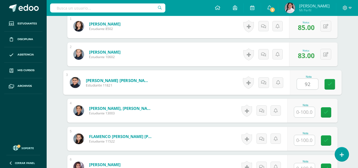
type input "92"
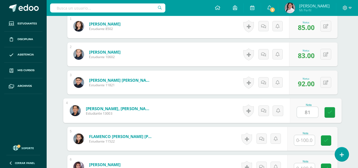
type input "81"
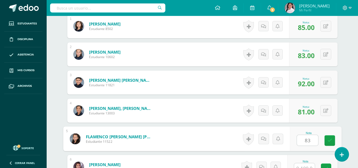
type input "83"
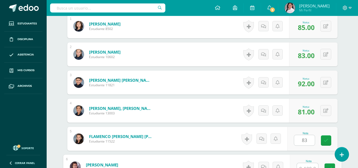
scroll to position [175, 0]
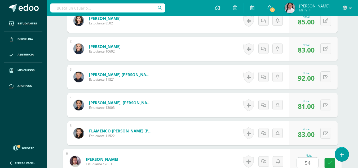
type input "54"
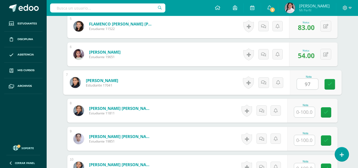
type input "97"
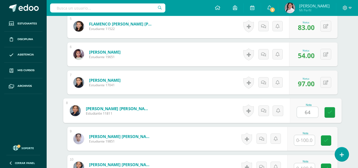
type input "64"
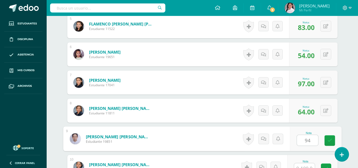
type input "94"
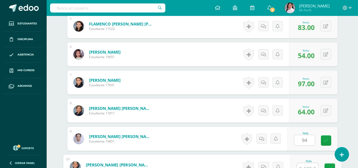
scroll to position [288, 0]
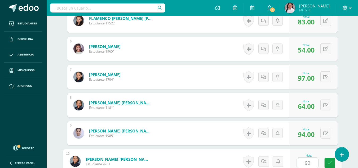
type input "92"
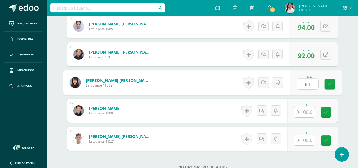
type input "81"
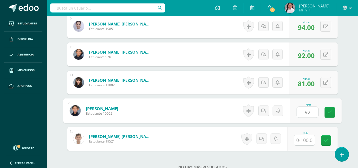
type input "92"
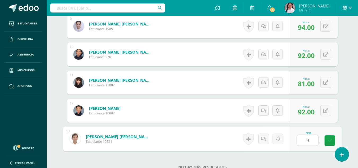
type input "90"
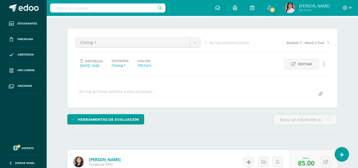
scroll to position [0, 0]
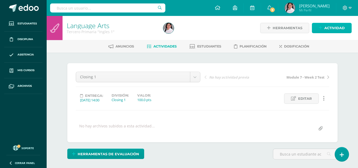
click at [326, 26] on span "Actividad" at bounding box center [334, 28] width 20 height 10
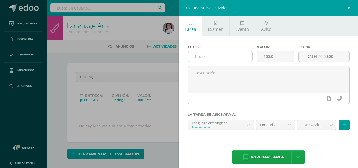
click at [205, 56] on input "text" at bounding box center [220, 56] width 64 height 10
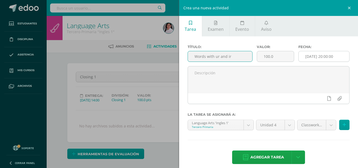
type input "Words with ur and ir"
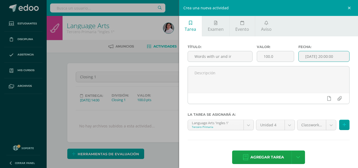
click at [302, 57] on input "[DATE] 20:00:00" at bounding box center [323, 56] width 51 height 10
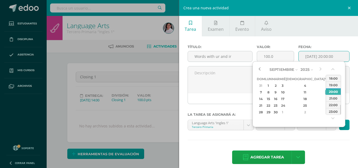
click at [258, 68] on button "button" at bounding box center [259, 69] width 5 height 8
click at [300, 110] on div "28" at bounding box center [304, 112] width 31 height 6
click at [334, 68] on button "button" at bounding box center [332, 70] width 5 height 8
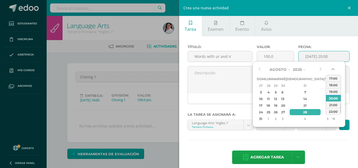
click at [334, 68] on button "button" at bounding box center [332, 70] width 5 height 8
click at [332, 77] on div "14:00" at bounding box center [333, 78] width 15 height 7
type input "[DATE] 14:00"
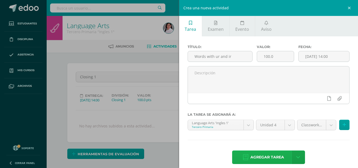
click at [270, 158] on span "Agregar tarea" at bounding box center [267, 156] width 34 height 13
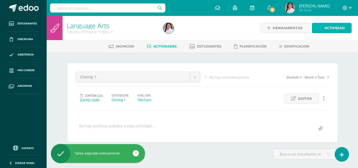
click at [331, 27] on span "Actividad" at bounding box center [334, 28] width 20 height 10
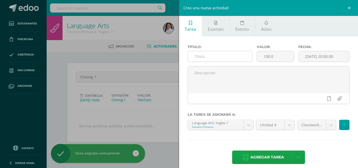
click at [220, 58] on input "text" at bounding box center [220, 56] width 64 height 10
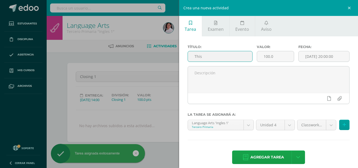
scroll to position [1, 0]
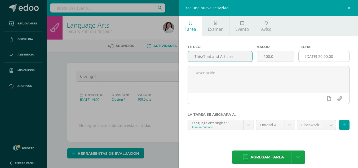
type input "This/That and Articles"
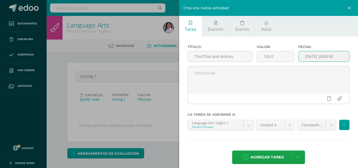
click at [306, 57] on input "[DATE] 20:00:00" at bounding box center [323, 56] width 51 height 10
click at [305, 57] on input "[DATE] 20:00:00" at bounding box center [323, 56] width 51 height 10
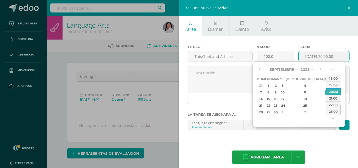
click at [305, 57] on input "[DATE] 20:00:00" at bounding box center [323, 56] width 51 height 10
click at [259, 69] on button "button" at bounding box center [259, 69] width 5 height 8
click at [270, 111] on div "25" at bounding box center [268, 112] width 6 height 6
click at [330, 68] on div "00:00 01:00 02:00 03:00 04:00 05:00 06:00 07:00 08:00 09:00 10:00 11:00 12:00 1…" at bounding box center [332, 95] width 15 height 54
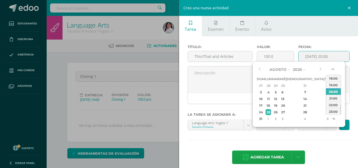
click at [333, 68] on button "button" at bounding box center [332, 70] width 5 height 8
click at [331, 79] on div "14:00" at bounding box center [333, 78] width 15 height 7
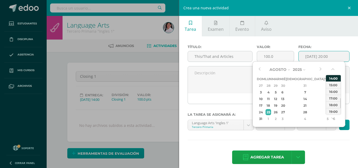
type input "2025-08-25 14:00"
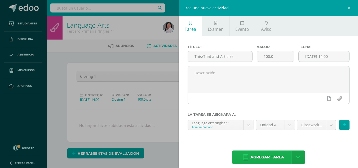
click at [255, 160] on span "Agregar tarea" at bounding box center [267, 156] width 34 height 13
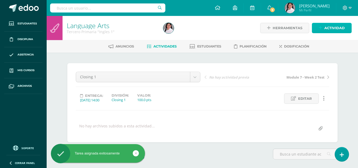
click at [326, 28] on span "Actividad" at bounding box center [334, 28] width 20 height 10
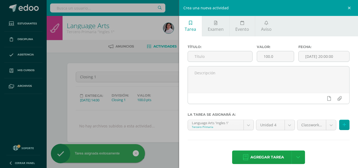
scroll to position [0, 0]
click at [221, 57] on input "text" at bounding box center [220, 56] width 64 height 10
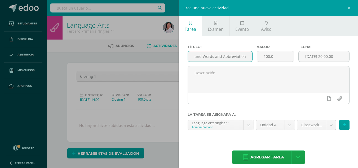
scroll to position [0, 14]
type input "Compound Words and Abbreviations"
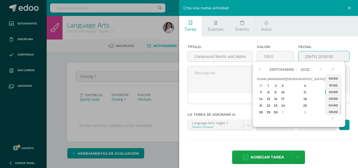
click at [302, 56] on input "[DATE] 20:00:00" at bounding box center [323, 56] width 51 height 10
click at [258, 69] on button "button" at bounding box center [259, 69] width 5 height 8
click at [325, 112] on div "29" at bounding box center [327, 112] width 5 height 6
click at [331, 70] on button "button" at bounding box center [332, 70] width 5 height 8
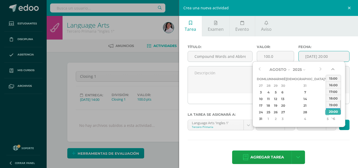
click at [331, 70] on button "button" at bounding box center [332, 70] width 5 height 8
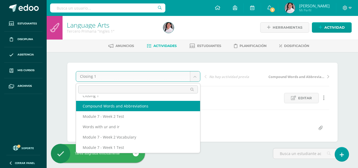
scroll to position [7, 0]
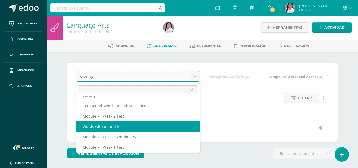
select select "/dashboard/teacher/grade-activity/235494/"
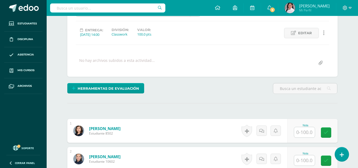
scroll to position [66, 0]
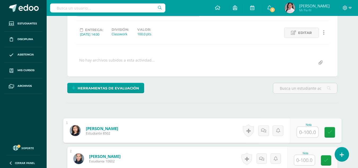
click at [313, 132] on input "text" at bounding box center [307, 132] width 21 height 11
type input "76"
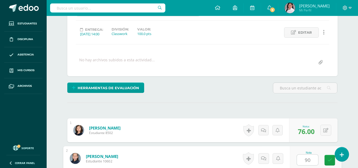
type input "90"
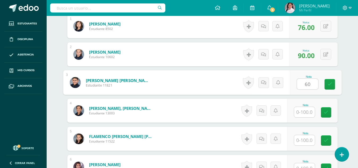
type input "60"
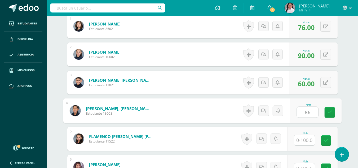
type input "86"
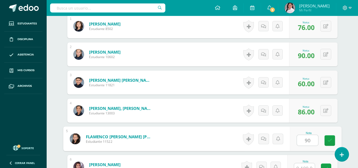
type input "90"
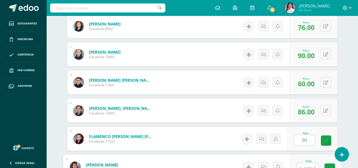
scroll to position [175, 0]
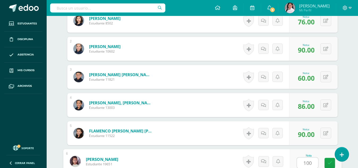
type input "100"
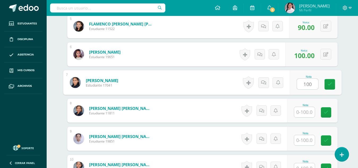
type input "100"
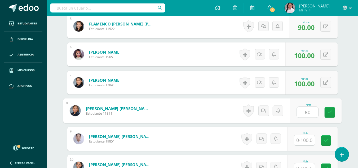
type input "80"
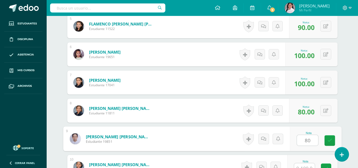
type input "80"
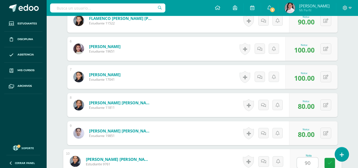
type input "90"
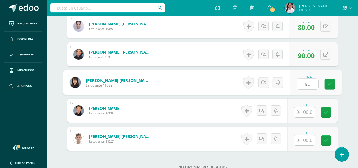
type input "90"
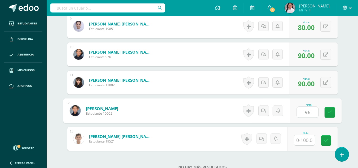
type input "96"
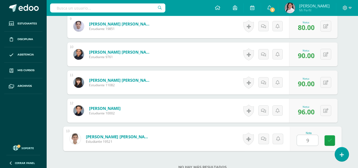
type input "96"
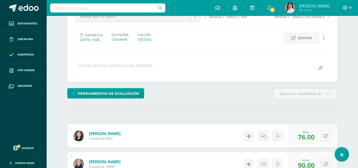
scroll to position [0, 0]
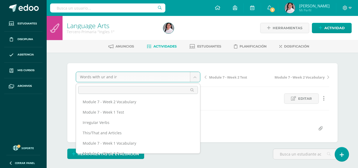
scroll to position [44, 0]
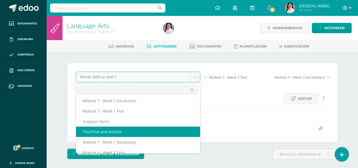
select select "/dashboard/teacher/grade-activity/235495/"
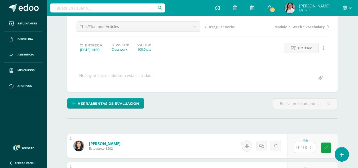
scroll to position [51, 0]
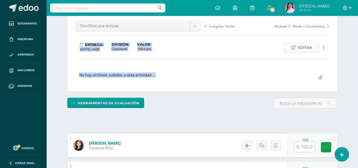
drag, startPoint x: 277, startPoint y: 89, endPoint x: 294, endPoint y: 47, distance: 44.7
click at [294, 47] on div "This/That and Articles Closing 1 Compound Words and Abbreviations Module 7 - We…" at bounding box center [202, 51] width 270 height 79
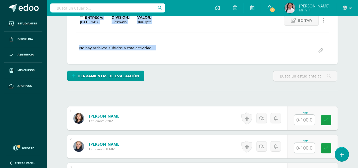
scroll to position [78, 0]
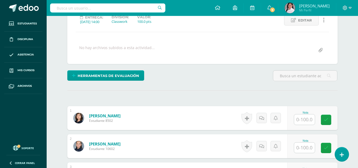
click at [306, 120] on input "text" at bounding box center [304, 119] width 21 height 10
type input "70"
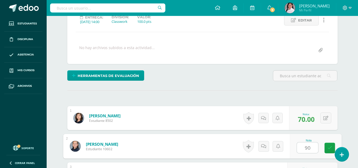
type input "90"
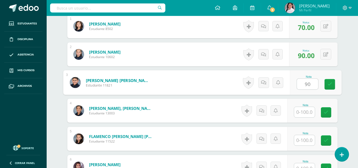
type input "90"
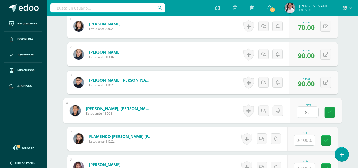
type input "80"
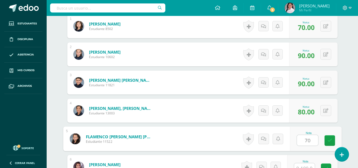
type input "70"
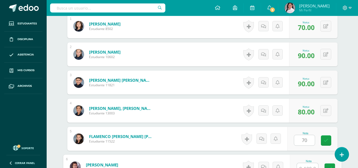
scroll to position [175, 0]
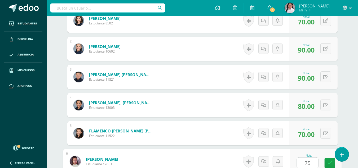
type input "75"
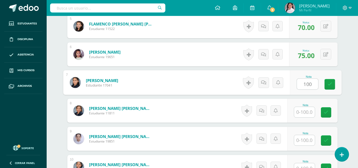
type input "100"
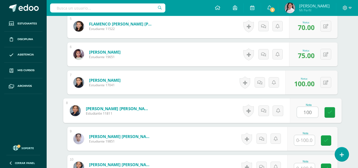
type input "100"
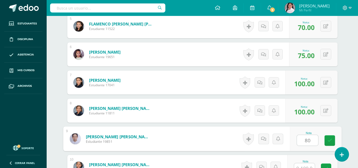
type input "80"
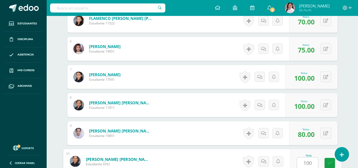
type input "100"
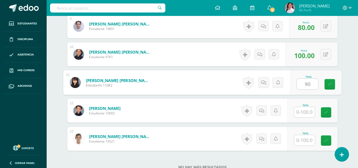
type input "90"
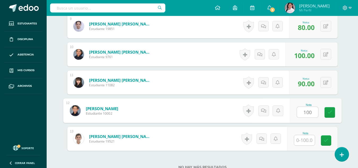
type input "100"
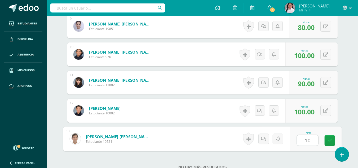
type input "100"
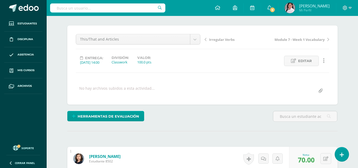
scroll to position [0, 0]
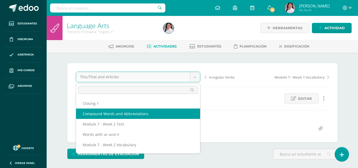
select select "/dashboard/teacher/grade-activity/235496/"
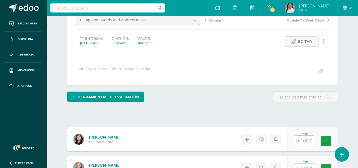
scroll to position [57, 0]
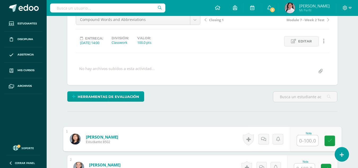
click at [305, 137] on input "text" at bounding box center [307, 140] width 21 height 11
type input "96"
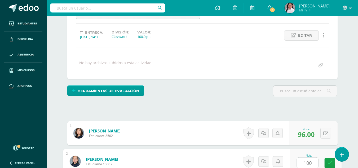
type input "100"
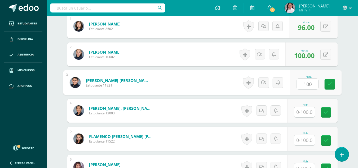
type input "100"
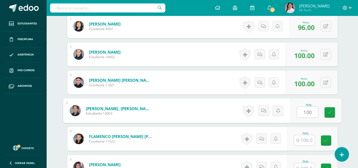
type input "100"
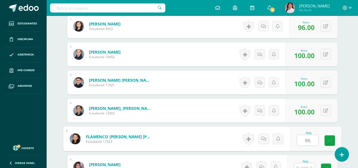
type input "96"
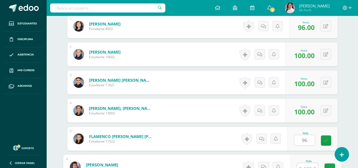
scroll to position [175, 0]
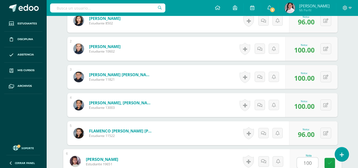
type input "100"
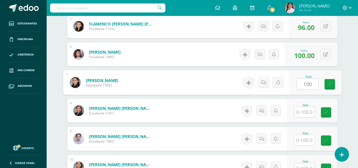
type input "100"
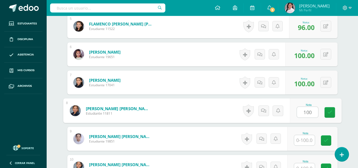
type input "100"
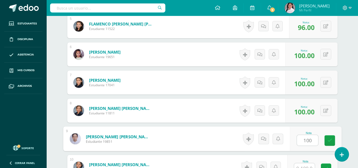
type input "100"
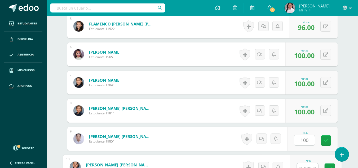
scroll to position [288, 0]
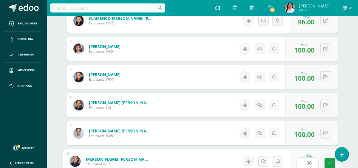
type input "100"
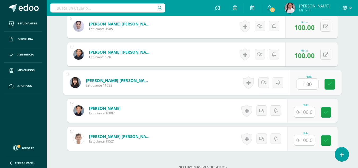
type input "100"
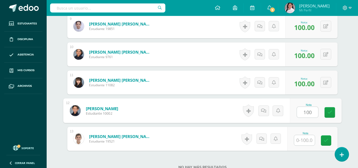
type input "100"
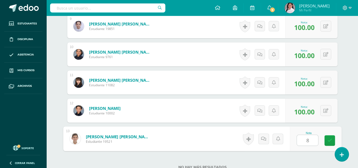
type input "88"
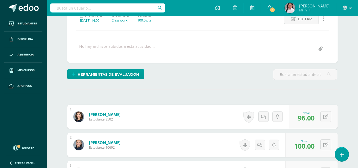
scroll to position [0, 0]
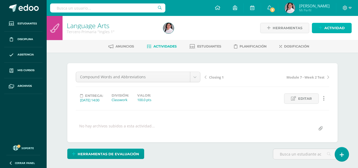
click at [346, 26] on link "Actividad" at bounding box center [332, 28] width 40 height 10
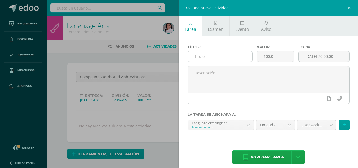
click at [202, 58] on input "text" at bounding box center [220, 56] width 64 height 10
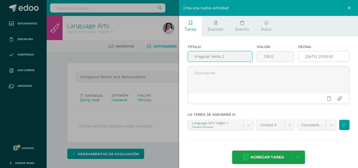
type input "Irregular Verbs 2"
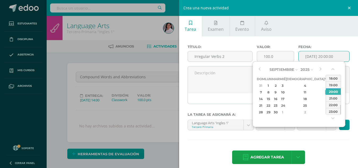
click at [314, 57] on input "[DATE] 20:00:00" at bounding box center [323, 56] width 51 height 10
click at [260, 68] on button "button" at bounding box center [259, 69] width 5 height 8
click at [325, 111] on div "29" at bounding box center [327, 112] width 5 height 6
click at [333, 66] on button "button" at bounding box center [332, 70] width 5 height 8
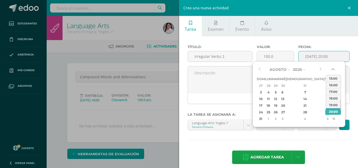
click at [333, 66] on button "button" at bounding box center [332, 70] width 5 height 8
click at [333, 77] on div "14:00" at bounding box center [333, 78] width 15 height 7
type input "2025-08-29 14:00"
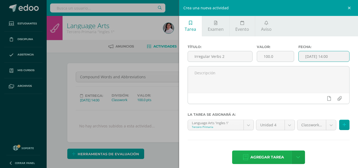
click at [268, 156] on span "Agregar tarea" at bounding box center [267, 156] width 34 height 13
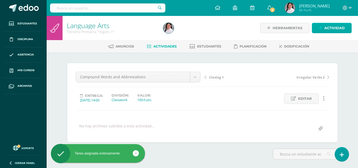
scroll to position [0, 0]
click at [319, 24] on link "Actividad" at bounding box center [332, 28] width 40 height 10
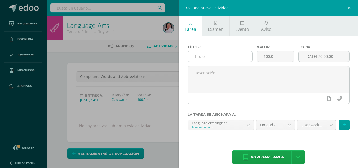
scroll to position [1, 0]
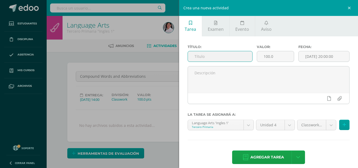
click at [203, 56] on input "text" at bounding box center [220, 56] width 64 height 10
type input "Eat, Give, Grow, Take, Write"
click at [312, 57] on input "[DATE] 20:00:00" at bounding box center [323, 56] width 51 height 10
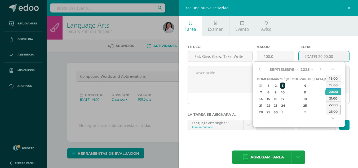
click at [285, 84] on div "3" at bounding box center [282, 85] width 5 height 6
click at [332, 70] on button "button" at bounding box center [332, 70] width 5 height 8
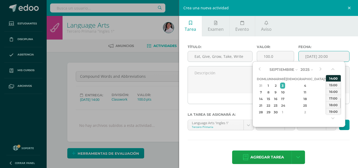
click at [332, 77] on div "14:00" at bounding box center [333, 78] width 15 height 7
type input "[DATE] 14:00"
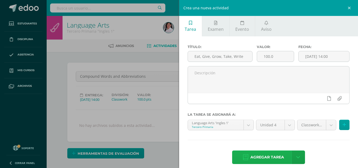
click at [264, 156] on span "Agregar tarea" at bounding box center [267, 156] width 34 height 13
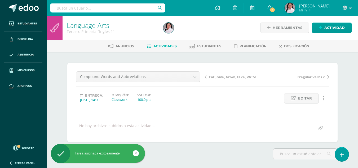
scroll to position [1, 0]
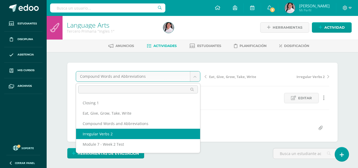
select select "/dashboard/teacher/grade-activity/235497/"
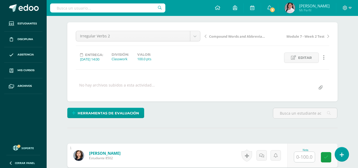
scroll to position [41, 0]
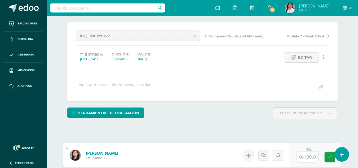
click at [306, 154] on input "text" at bounding box center [307, 156] width 21 height 11
type input "76"
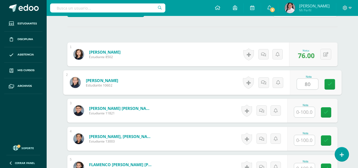
type input "80"
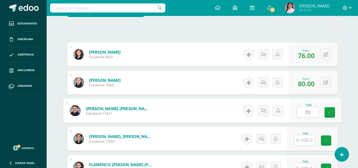
type input "70"
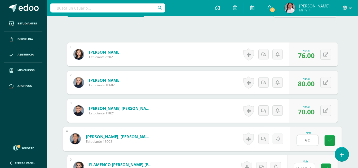
type input "90"
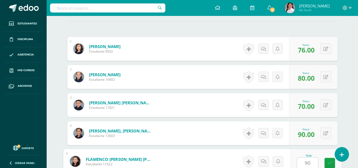
type input "90"
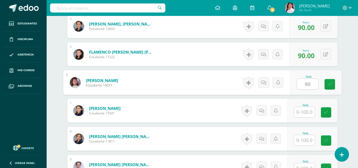
type input "90"
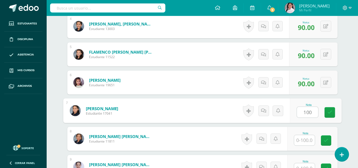
type input "100"
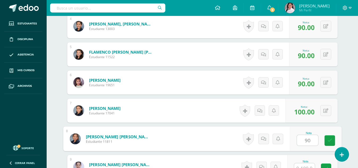
type input "90"
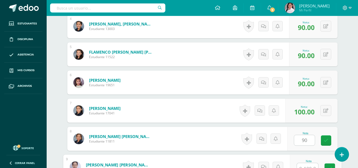
scroll to position [259, 0]
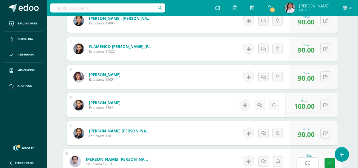
type input "60"
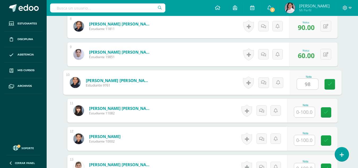
type input "98"
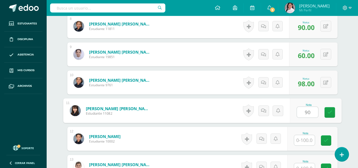
type input "90"
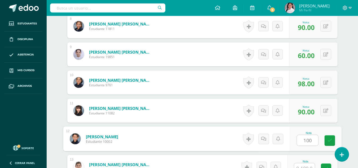
type input "100"
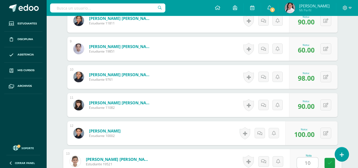
type input "100"
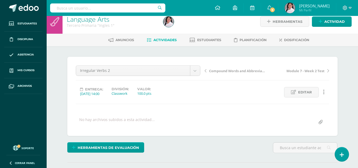
scroll to position [0, 0]
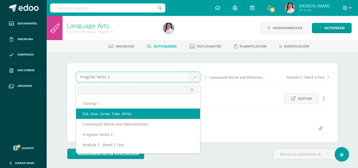
select select "/dashboard/teacher/grade-activity/235498/"
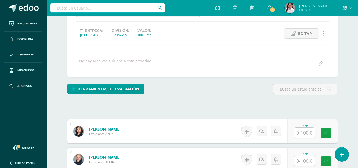
scroll to position [65, 0]
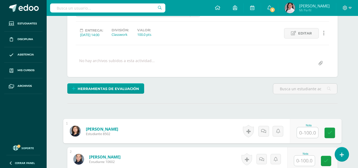
click at [303, 131] on input "text" at bounding box center [307, 132] width 21 height 11
type input "96"
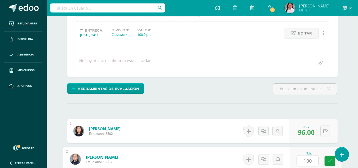
type input "100"
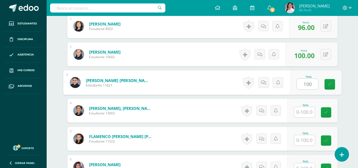
type input "100"
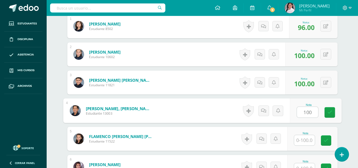
type input "100"
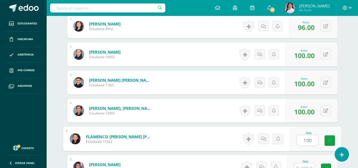
type input "100"
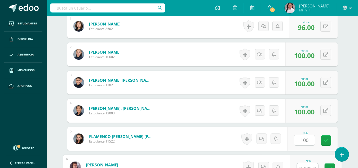
scroll to position [175, 0]
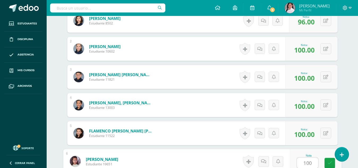
type input "100"
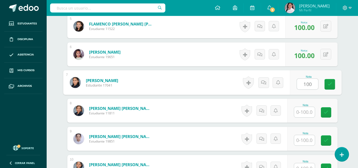
type input "100"
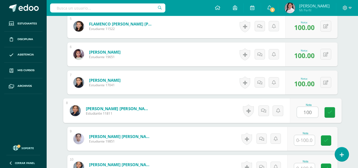
type input "100"
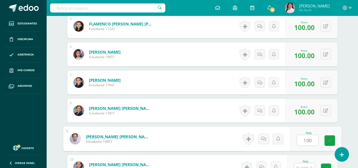
type input "100"
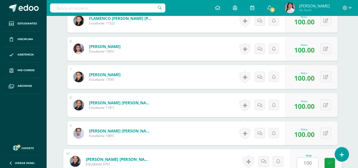
type input "100"
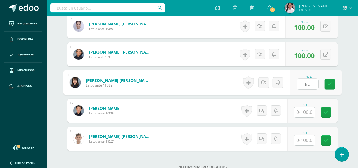
type input "80"
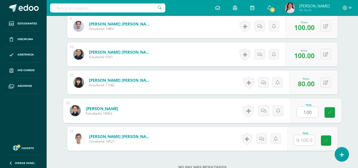
type input "100"
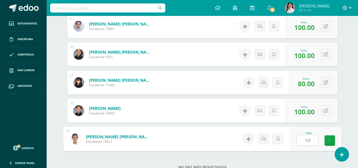
type input "100"
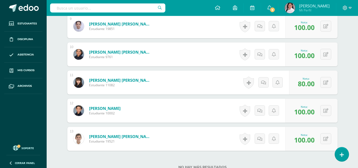
scroll to position [0, 0]
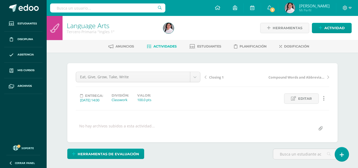
click at [161, 45] on span "Actividades" at bounding box center [164, 46] width 23 height 4
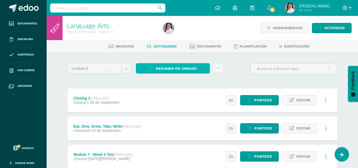
click at [169, 66] on span "Resumen de unidad" at bounding box center [176, 69] width 41 height 10
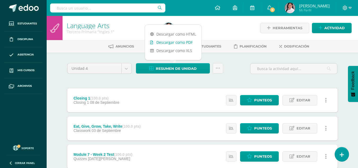
click at [177, 43] on link "Descargar como PDF" at bounding box center [173, 42] width 56 height 8
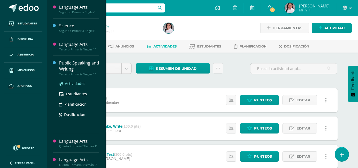
click at [73, 82] on span "Actividades" at bounding box center [75, 83] width 20 height 5
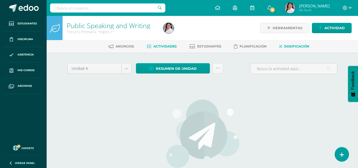
click at [300, 44] on link "Dosificación" at bounding box center [294, 46] width 30 height 8
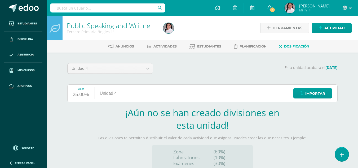
scroll to position [57, 0]
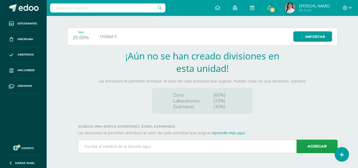
click at [192, 146] on input "text" at bounding box center [207, 146] width 259 height 13
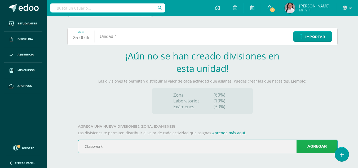
type input "Classwork"
click at [312, 145] on link "Agregar" at bounding box center [316, 146] width 41 height 14
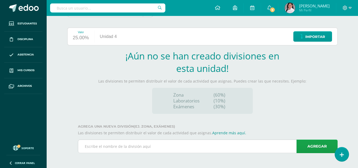
scroll to position [4, 0]
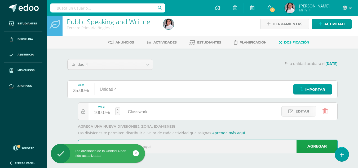
click at [160, 147] on input "text" at bounding box center [207, 146] width 259 height 13
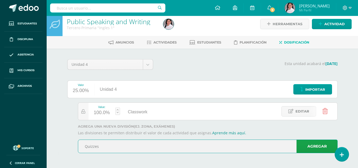
type input "Quizzes"
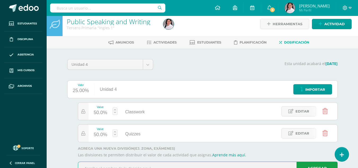
scroll to position [26, 0]
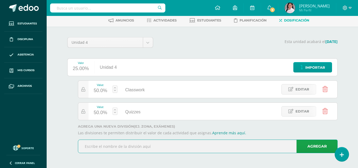
click at [149, 147] on input "text" at bounding box center [207, 146] width 259 height 13
type input "PSW Project"
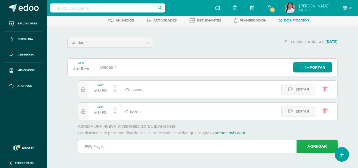
click at [309, 144] on link "Agregar" at bounding box center [316, 146] width 41 height 14
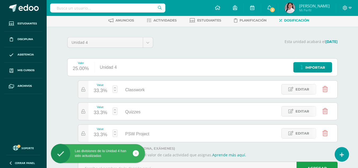
scroll to position [48, 0]
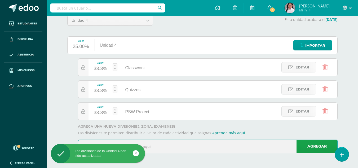
click at [192, 145] on input "text" at bounding box center [207, 146] width 259 height 13
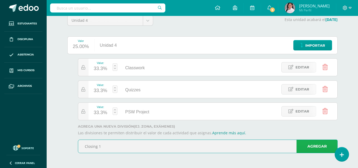
type input "Closing 1"
click at [320, 147] on link "Agregar" at bounding box center [316, 146] width 41 height 14
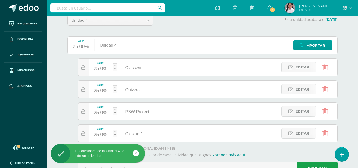
scroll to position [70, 0]
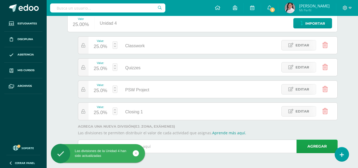
click at [203, 150] on input "text" at bounding box center [207, 146] width 259 height 13
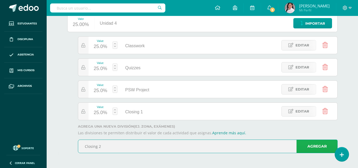
type input "Closing 2"
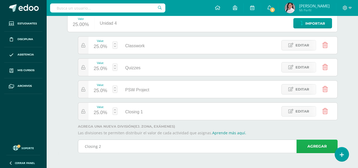
click at [306, 146] on link "Agregar" at bounding box center [316, 146] width 41 height 14
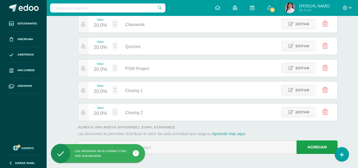
scroll to position [92, 0]
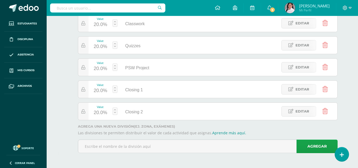
click at [144, 146] on div "Las divisiones de la Unidad 4 han sido actualizadas" at bounding box center [106, 154] width 97 height 20
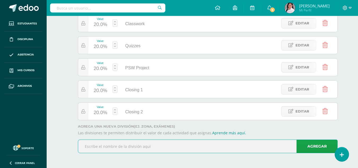
click at [144, 147] on input "text" at bounding box center [207, 146] width 259 height 13
type input "Writing Notebook's Rubric"
click at [320, 145] on link "Agregar" at bounding box center [316, 146] width 41 height 14
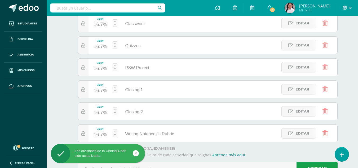
scroll to position [0, 0]
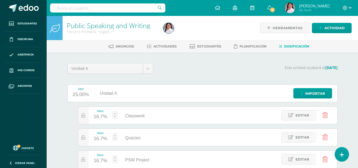
click at [115, 115] on link at bounding box center [115, 114] width 5 height 7
click at [141, 101] on link "Guardar" at bounding box center [143, 101] width 36 height 7
type input "40"
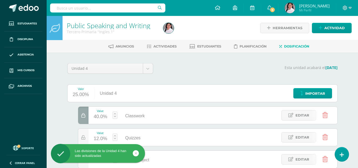
click at [115, 136] on link at bounding box center [115, 136] width 5 height 7
click at [142, 123] on link "Guardar" at bounding box center [143, 123] width 36 height 7
type input "20"
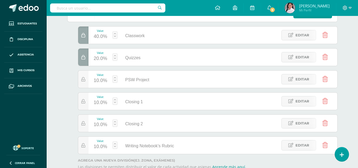
scroll to position [80, 0]
click at [114, 123] on link at bounding box center [115, 122] width 5 height 7
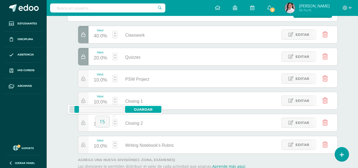
click at [134, 108] on link "Guardar" at bounding box center [143, 109] width 36 height 7
type input "15"
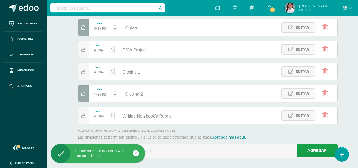
scroll to position [110, 0]
click at [113, 115] on link at bounding box center [112, 114] width 5 height 7
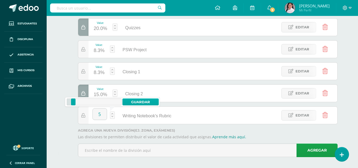
click at [138, 100] on link "Guardar" at bounding box center [140, 101] width 36 height 7
type input "5"
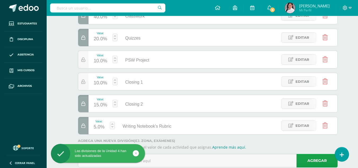
scroll to position [99, 0]
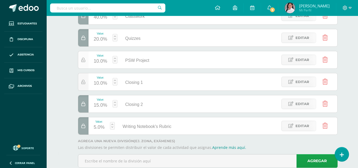
click at [83, 59] on icon at bounding box center [83, 60] width 4 height 5
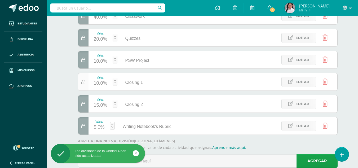
click at [82, 82] on icon at bounding box center [83, 82] width 4 height 5
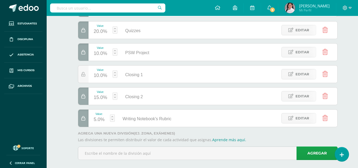
scroll to position [0, 0]
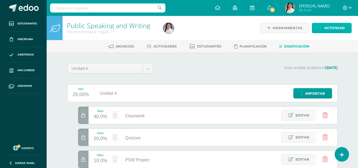
click at [329, 26] on span "Actividad" at bounding box center [334, 28] width 20 height 10
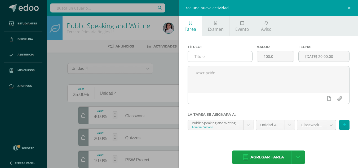
click at [210, 55] on input "text" at bounding box center [220, 56] width 64 height 10
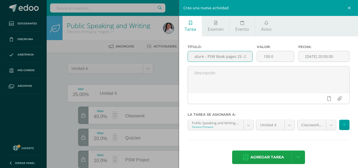
scroll to position [0, 31]
type input "Respond to Literature - PSW Book pages 25 -26"
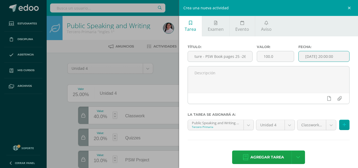
scroll to position [0, 0]
click at [307, 53] on input "[DATE] 20:00:00" at bounding box center [323, 56] width 51 height 10
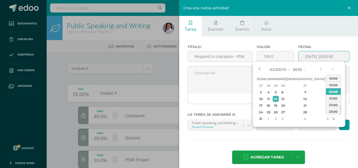
click at [261, 68] on button "button" at bounding box center [259, 69] width 5 height 8
click at [298, 110] on div "28" at bounding box center [304, 112] width 31 height 6
click at [332, 69] on button "button" at bounding box center [332, 70] width 5 height 8
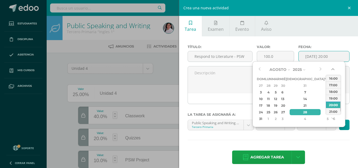
click at [332, 69] on button "button" at bounding box center [332, 70] width 5 height 8
click at [332, 78] on div "14:00" at bounding box center [333, 78] width 15 height 7
type input "2025-08-28 14:00"
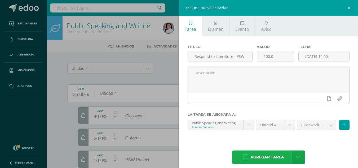
click at [269, 155] on span "Agregar tarea" at bounding box center [267, 156] width 34 height 13
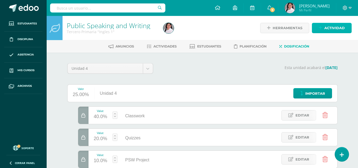
click at [332, 26] on span "Actividad" at bounding box center [334, 28] width 20 height 10
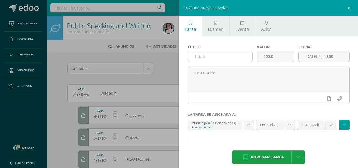
click at [207, 57] on input "text" at bounding box center [220, 56] width 64 height 10
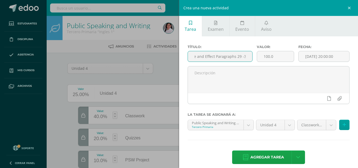
scroll to position [0, 11]
type input "Cause and Effect Paragraphs 29 -30"
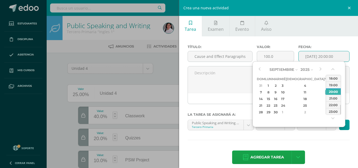
click at [312, 56] on input "[DATE] 20:00:00" at bounding box center [323, 56] width 51 height 10
click at [261, 68] on button "button" at bounding box center [259, 69] width 5 height 8
click at [270, 99] on div "11" at bounding box center [268, 99] width 6 height 6
click at [333, 66] on button "button" at bounding box center [332, 70] width 5 height 8
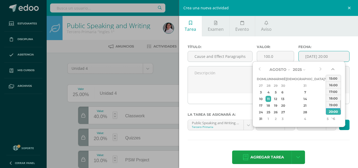
click at [333, 66] on button "button" at bounding box center [332, 70] width 5 height 8
click at [331, 79] on div "14:00" at bounding box center [333, 78] width 15 height 7
type input "[DATE] 14:00"
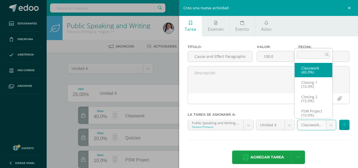
click at [326, 124] on body "Tarea asignada exitosamente Estudiantes Disciplina Asistencia Mis cursos Archiv…" at bounding box center [179, 140] width 358 height 281
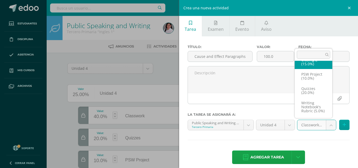
scroll to position [43, 0]
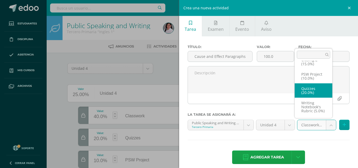
select select "235500"
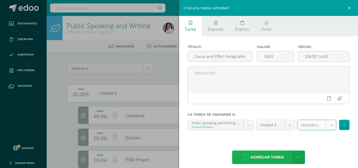
click at [266, 154] on span "Agregar tarea" at bounding box center [267, 156] width 34 height 13
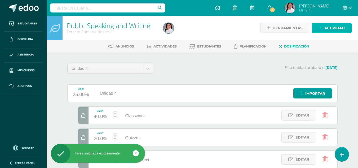
click at [326, 29] on span "Actividad" at bounding box center [334, 28] width 20 height 10
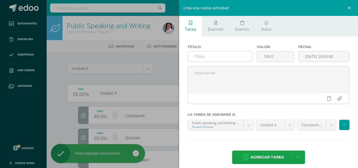
click at [232, 54] on input "text" at bounding box center [220, 56] width 64 height 10
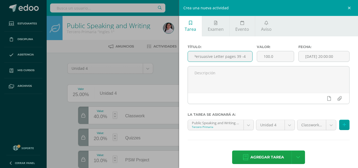
scroll to position [0, 3]
type input "Persuasive Letter pages 39 -40"
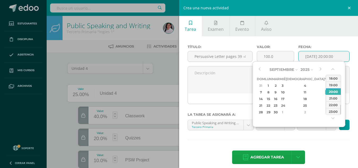
click at [303, 57] on input "[DATE] 20:00:00" at bounding box center [323, 56] width 51 height 10
click at [260, 68] on button "button" at bounding box center [259, 69] width 5 height 8
click at [279, 97] on div "12" at bounding box center [275, 99] width 6 height 6
click at [333, 69] on button "button" at bounding box center [332, 70] width 5 height 8
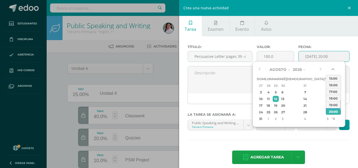
click at [333, 69] on button "button" at bounding box center [332, 70] width 5 height 8
click at [332, 77] on div "14:00" at bounding box center [333, 78] width 15 height 7
type input "[DATE] 14:00"
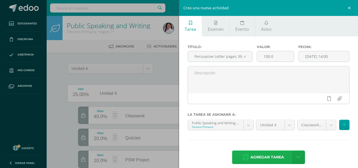
click at [267, 159] on span "Agregar tarea" at bounding box center [267, 156] width 34 height 13
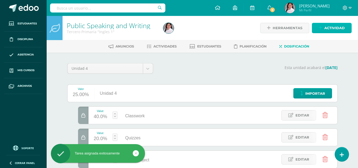
click at [322, 27] on icon at bounding box center [319, 28] width 3 height 5
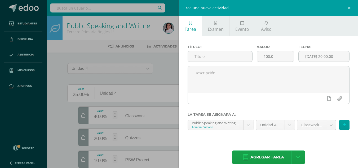
click at [224, 50] on div "Título:" at bounding box center [219, 55] width 69 height 21
click at [221, 55] on input "text" at bounding box center [220, 56] width 64 height 10
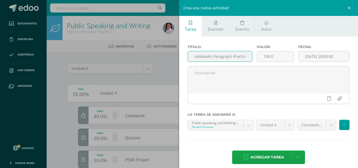
scroll to position [0, 4]
type input "Notebook's Paragraph Practice"
click at [307, 55] on input "[DATE] 20:00:00" at bounding box center [323, 56] width 51 height 10
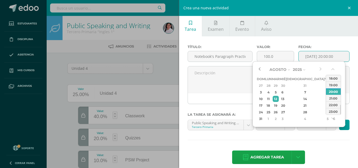
click at [259, 68] on button "button" at bounding box center [259, 69] width 5 height 8
click at [285, 104] on div "20" at bounding box center [282, 105] width 5 height 6
click at [333, 68] on button "button" at bounding box center [332, 70] width 5 height 8
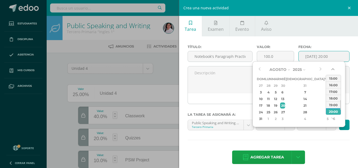
click at [333, 68] on button "button" at bounding box center [332, 70] width 5 height 8
click at [332, 79] on div "14:00" at bounding box center [333, 78] width 15 height 7
type input "[DATE] 14:00"
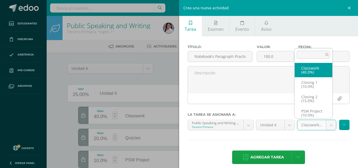
click at [324, 126] on body "Tarea asignada exitosamente Estudiantes Disciplina Asistencia Mis cursos Archiv…" at bounding box center [179, 140] width 358 height 281
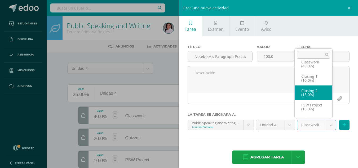
scroll to position [45, 0]
select select "235500"
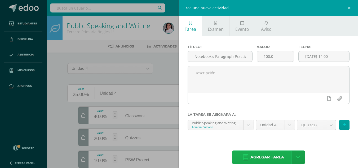
click at [258, 155] on span "Agregar tarea" at bounding box center [267, 156] width 34 height 13
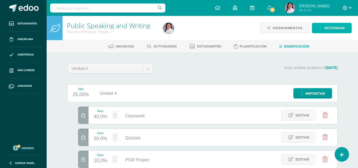
click at [343, 27] on span "Actividad" at bounding box center [334, 28] width 20 height 10
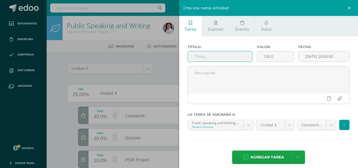
click at [217, 55] on input "text" at bounding box center [220, 56] width 64 height 10
type input "Homework Paragraph"
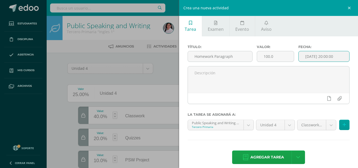
click at [312, 55] on input "[DATE] 20:00:00" at bounding box center [323, 56] width 51 height 10
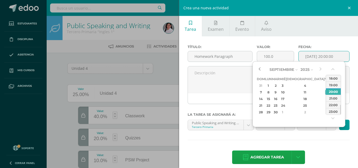
click at [257, 69] on button "button" at bounding box center [259, 69] width 5 height 8
click at [332, 69] on button "button" at bounding box center [332, 70] width 5 height 8
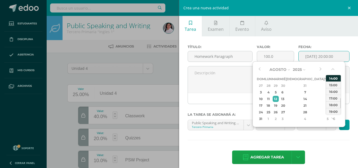
click at [332, 80] on div "14:00" at bounding box center [333, 78] width 15 height 7
type input "2025-08-12 14:00"
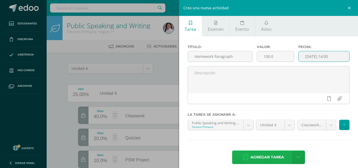
click at [272, 154] on span "Agregar tarea" at bounding box center [267, 156] width 34 height 13
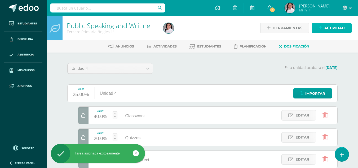
click at [322, 28] on link "Actividad" at bounding box center [332, 28] width 40 height 10
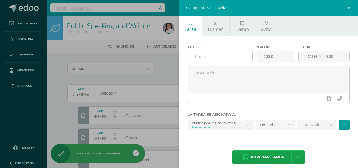
click at [233, 56] on input "text" at bounding box center [220, 56] width 64 height 10
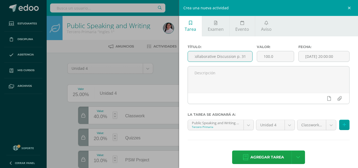
scroll to position [0, 4]
type input "Collaborative Discussion p. 319"
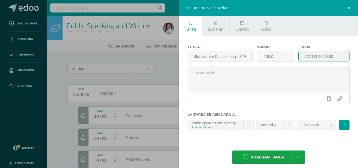
scroll to position [0, 0]
click at [306, 54] on input "[DATE] 20:00:00" at bounding box center [323, 56] width 51 height 10
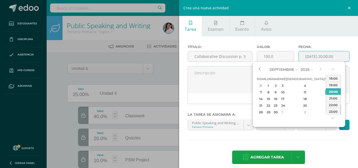
click at [259, 71] on button "button" at bounding box center [259, 69] width 5 height 8
click at [271, 105] on div "18" at bounding box center [268, 105] width 6 height 6
click at [334, 68] on button "button" at bounding box center [332, 70] width 5 height 8
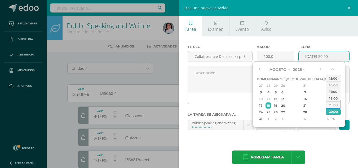
click at [334, 68] on button "button" at bounding box center [332, 70] width 5 height 8
click at [333, 78] on div "14:00" at bounding box center [333, 78] width 15 height 7
type input "2025-08-18 14:00"
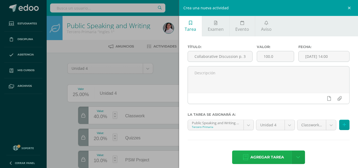
click at [263, 158] on span "Agregar tarea" at bounding box center [267, 156] width 34 height 13
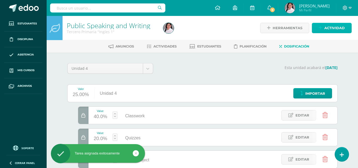
click at [324, 28] on link "Actividad" at bounding box center [332, 28] width 40 height 10
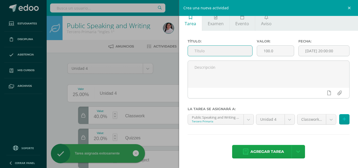
click at [205, 49] on input "text" at bounding box center [220, 51] width 64 height 10
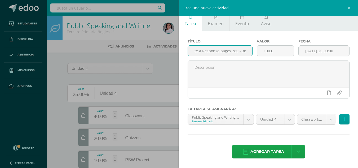
scroll to position [0, 8]
type input "Write a Response pages 380 - 381"
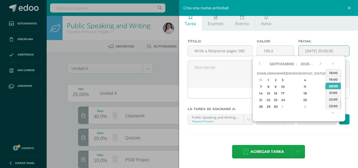
click at [310, 50] on input "[DATE] 20:00:00" at bounding box center [323, 51] width 51 height 10
click at [279, 81] on div "2" at bounding box center [275, 80] width 6 height 6
click at [332, 63] on button "button" at bounding box center [332, 65] width 5 height 8
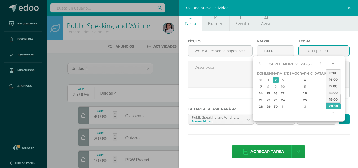
click at [332, 63] on button "button" at bounding box center [332, 65] width 5 height 8
click at [332, 72] on div "14:00" at bounding box center [333, 72] width 15 height 7
type input "2025-09-02 14:00"
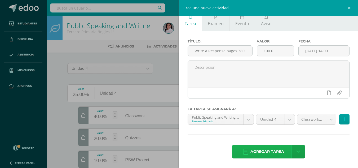
click at [266, 151] on span "Agregar tarea" at bounding box center [267, 151] width 34 height 13
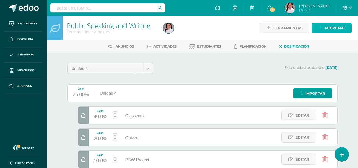
click at [323, 28] on link "Actividad" at bounding box center [332, 28] width 40 height 10
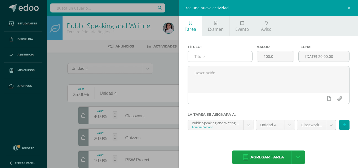
click at [200, 57] on input "text" at bounding box center [220, 56] width 64 height 10
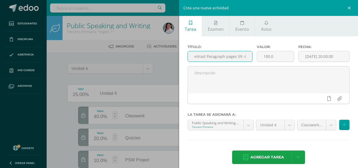
scroll to position [0, 31]
type input "Compare and Contrast Paragraph pages 59 -60"
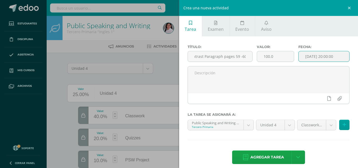
scroll to position [0, 0]
click at [303, 55] on input "[DATE] 20:00:00" at bounding box center [323, 56] width 51 height 10
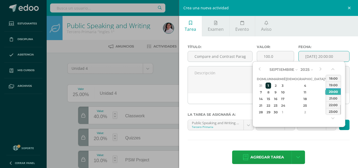
click at [269, 87] on div "1" at bounding box center [268, 85] width 6 height 6
click at [331, 68] on button "button" at bounding box center [332, 70] width 5 height 8
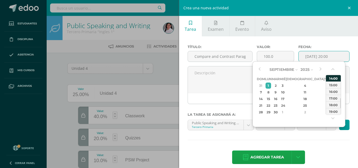
click at [333, 77] on div "14:00" at bounding box center [333, 78] width 15 height 7
type input "[DATE] 14:00"
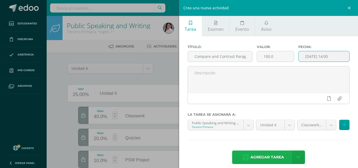
click at [262, 160] on span "Agregar tarea" at bounding box center [267, 156] width 34 height 13
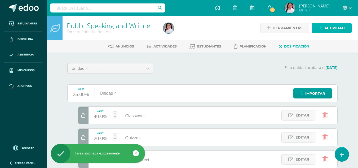
click at [321, 29] on icon at bounding box center [319, 28] width 3 height 5
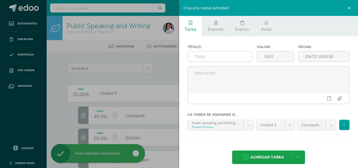
click at [204, 57] on input "text" at bounding box center [220, 56] width 64 height 10
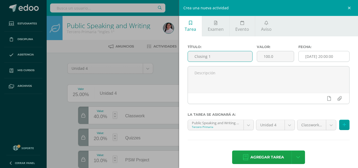
type input "Closing 1"
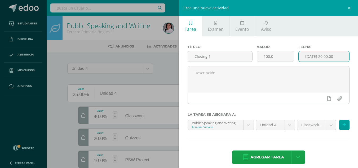
click at [305, 56] on input "[DATE] 20:00:00" at bounding box center [323, 56] width 51 height 10
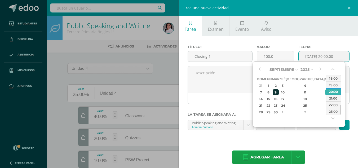
click at [279, 90] on div "9" at bounding box center [275, 92] width 6 height 6
click at [333, 66] on button "button" at bounding box center [332, 70] width 5 height 8
click at [333, 69] on button "button" at bounding box center [332, 70] width 5 height 8
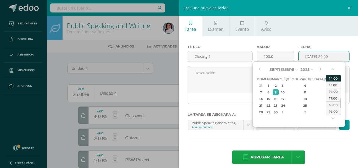
click at [332, 78] on div "14:00" at bounding box center [333, 78] width 15 height 7
type input "2025-09-09 14:00"
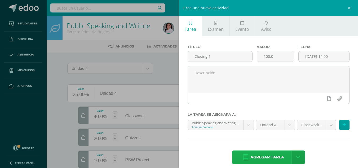
drag, startPoint x: 272, startPoint y: 156, endPoint x: 281, endPoint y: 157, distance: 9.6
click at [281, 157] on span "Agregar tarea" at bounding box center [267, 156] width 34 height 13
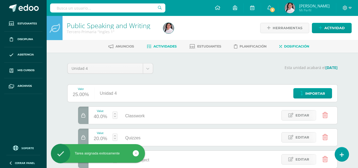
click at [166, 45] on span "Actividades" at bounding box center [164, 46] width 23 height 4
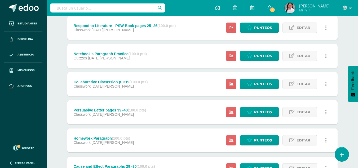
scroll to position [156, 0]
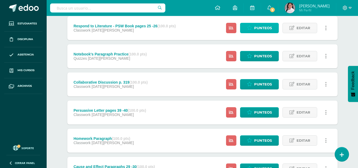
click at [264, 27] on span "Punteos" at bounding box center [263, 28] width 18 height 10
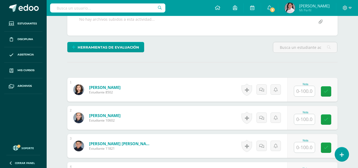
scroll to position [107, 0]
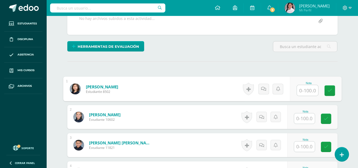
click at [307, 89] on input "text" at bounding box center [307, 90] width 21 height 11
type input "90"
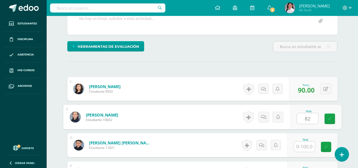
type input "82"
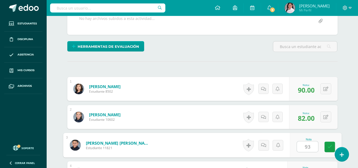
type input "93"
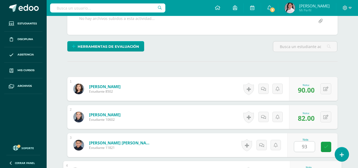
scroll to position [198, 0]
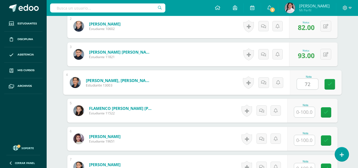
type input "72"
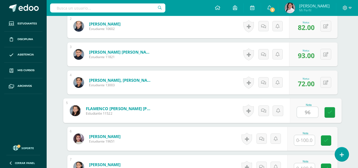
type input "96"
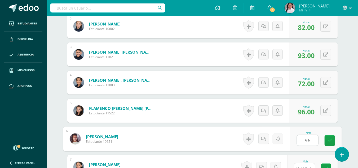
type input "96"
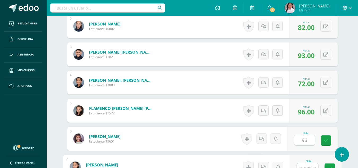
scroll to position [203, 0]
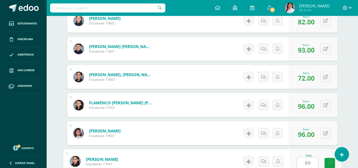
type input "99"
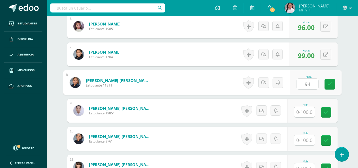
type input "94"
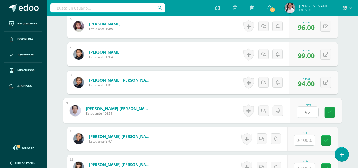
type input "92"
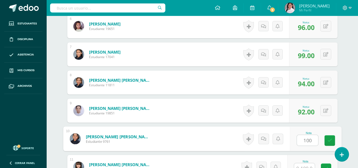
type input "100"
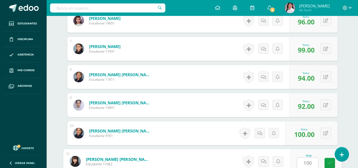
type input "100"
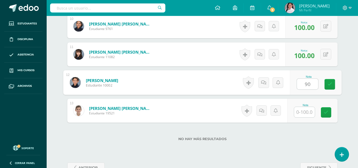
type input "90"
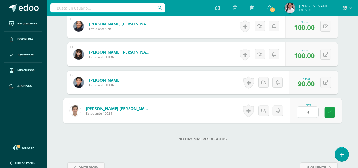
type input "99"
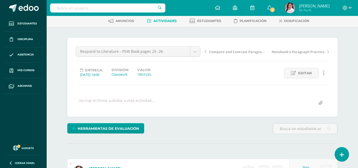
scroll to position [0, 0]
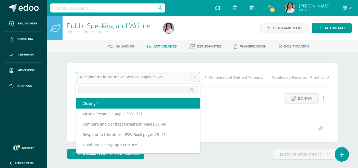
click at [141, 88] on input "text" at bounding box center [138, 90] width 120 height 8
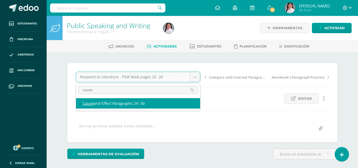
type input "cause"
select select "/dashboard/teacher/grade-activity/235506/"
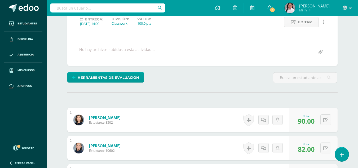
scroll to position [65, 0]
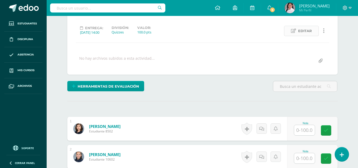
scroll to position [68, 0]
click at [307, 130] on input "text" at bounding box center [304, 129] width 21 height 10
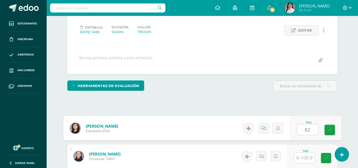
scroll to position [68, 0]
type input "82"
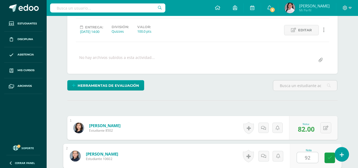
type input "92"
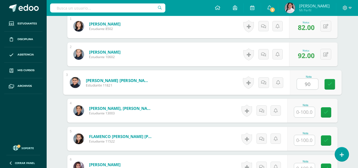
type input "90"
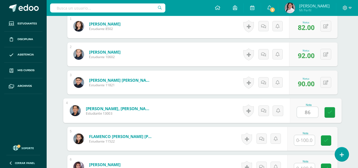
type input "86"
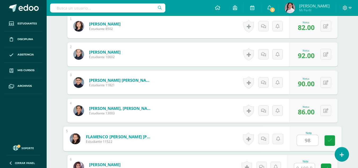
type input "98"
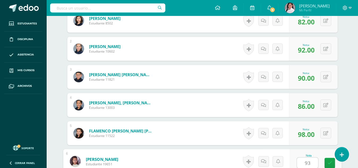
type input "93"
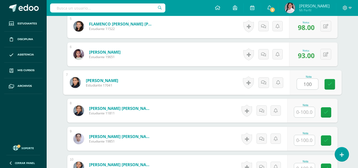
type input "100"
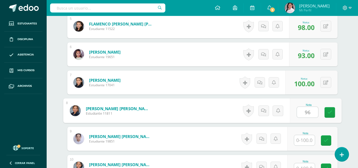
type input "96"
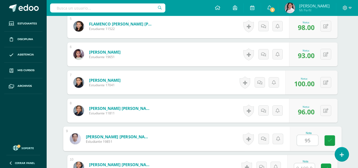
type input "95"
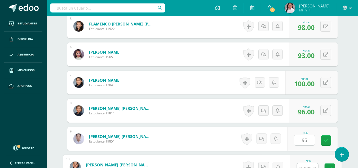
scroll to position [288, 0]
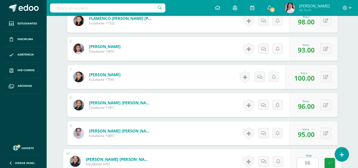
type input "98"
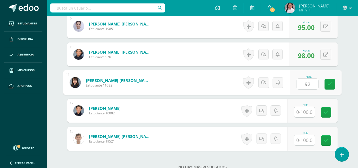
type input "92"
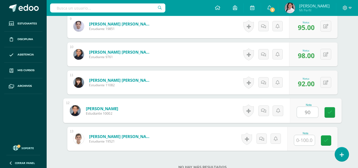
type input "90"
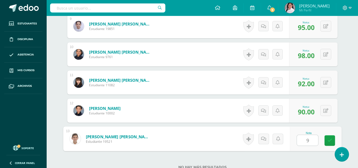
type input "92"
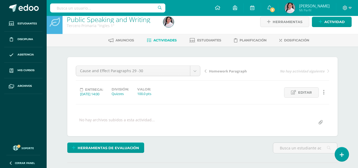
scroll to position [0, 0]
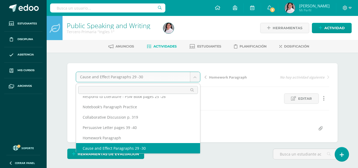
scroll to position [33, 0]
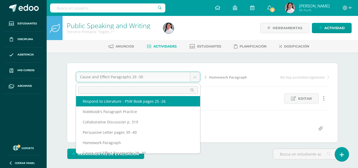
click at [140, 91] on input "text" at bounding box center [138, 90] width 120 height 8
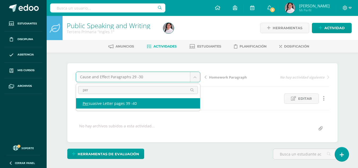
type input "per"
select select "/dashboard/teacher/grade-activity/235507/"
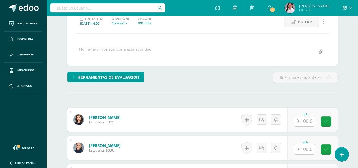
scroll to position [77, 0]
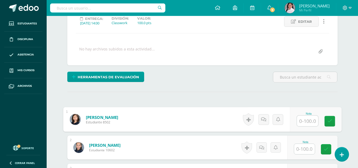
click at [302, 120] on input "text" at bounding box center [307, 120] width 21 height 11
type input "92"
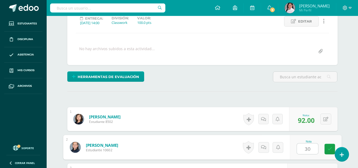
type input "30"
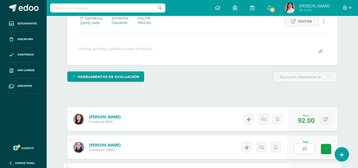
scroll to position [170, 0]
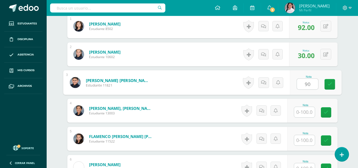
type input "90"
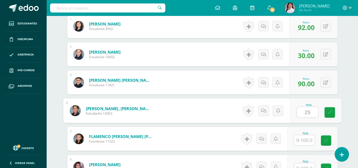
type input "25"
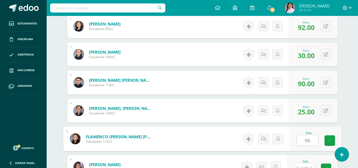
type input "96"
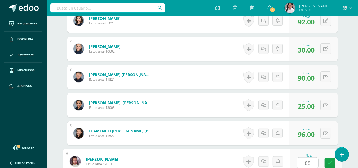
type input "88"
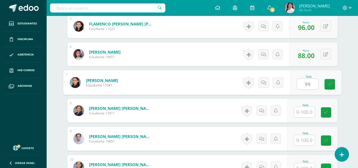
type input "99"
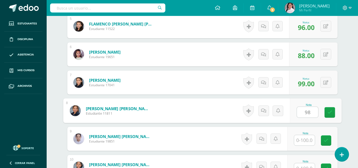
type input "98"
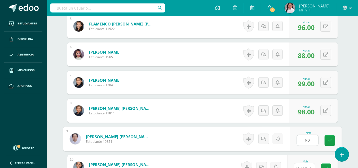
type input "82"
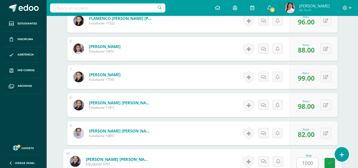
scroll to position [394, 0]
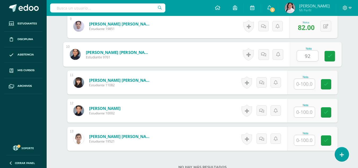
type input "92"
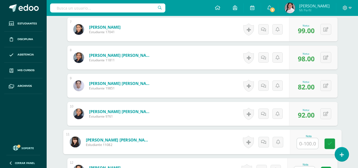
scroll to position [335, 0]
click at [327, 115] on icon at bounding box center [325, 113] width 5 height 5
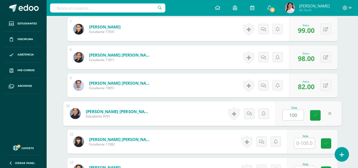
type input "100"
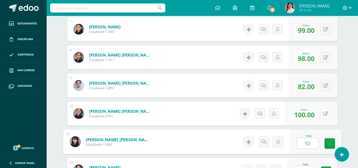
type input "92"
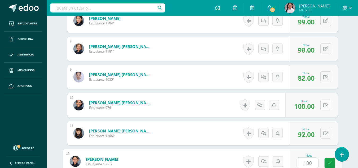
type input "100"
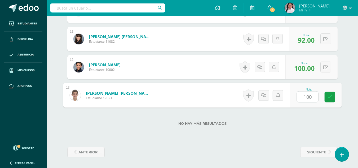
type input "100."
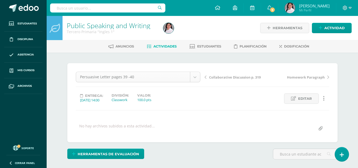
scroll to position [17, 0]
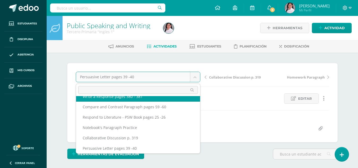
scroll to position [12, 0]
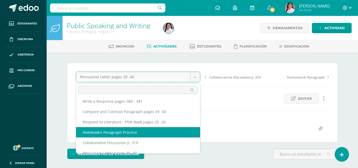
select select "/dashboard/teacher/grade-activity/235508/"
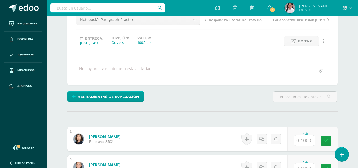
scroll to position [59, 0]
